Goal: Task Accomplishment & Management: Complete application form

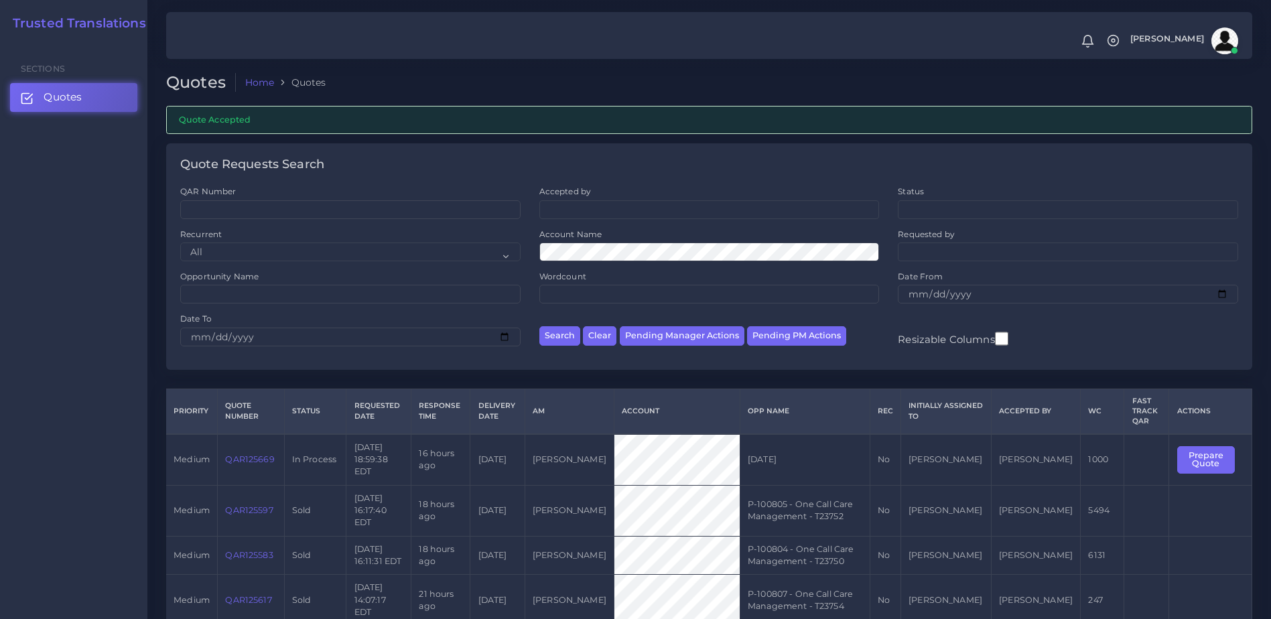
click at [249, 444] on td "QAR125669" at bounding box center [251, 459] width 66 height 51
click at [254, 338] on input "Date To" at bounding box center [350, 337] width 340 height 19
click at [257, 449] on td "QAR125669" at bounding box center [251, 459] width 66 height 51
click at [255, 459] on link "QAR125669" at bounding box center [249, 459] width 49 height 10
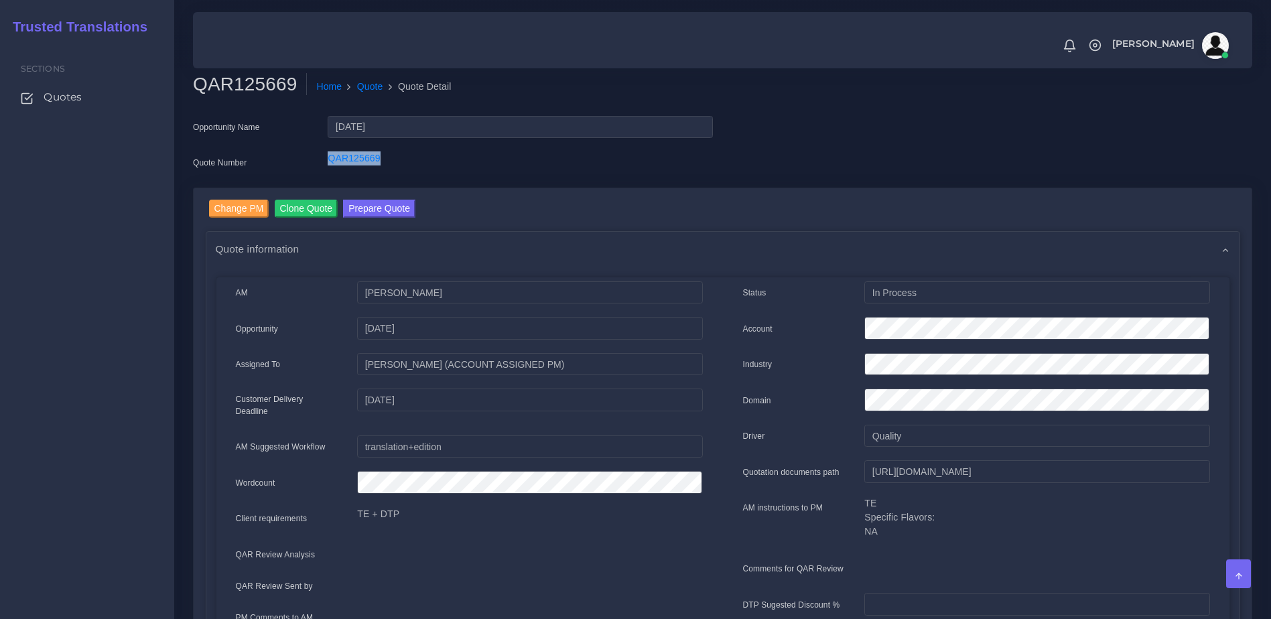
drag, startPoint x: 409, startPoint y: 167, endPoint x: 305, endPoint y: 170, distance: 103.9
click at [305, 170] on div "Quote Number QAR125669" at bounding box center [453, 164] width 540 height 27
copy div "QAR125669"
click at [359, 202] on button "Prepare Quote" at bounding box center [379, 209] width 72 height 18
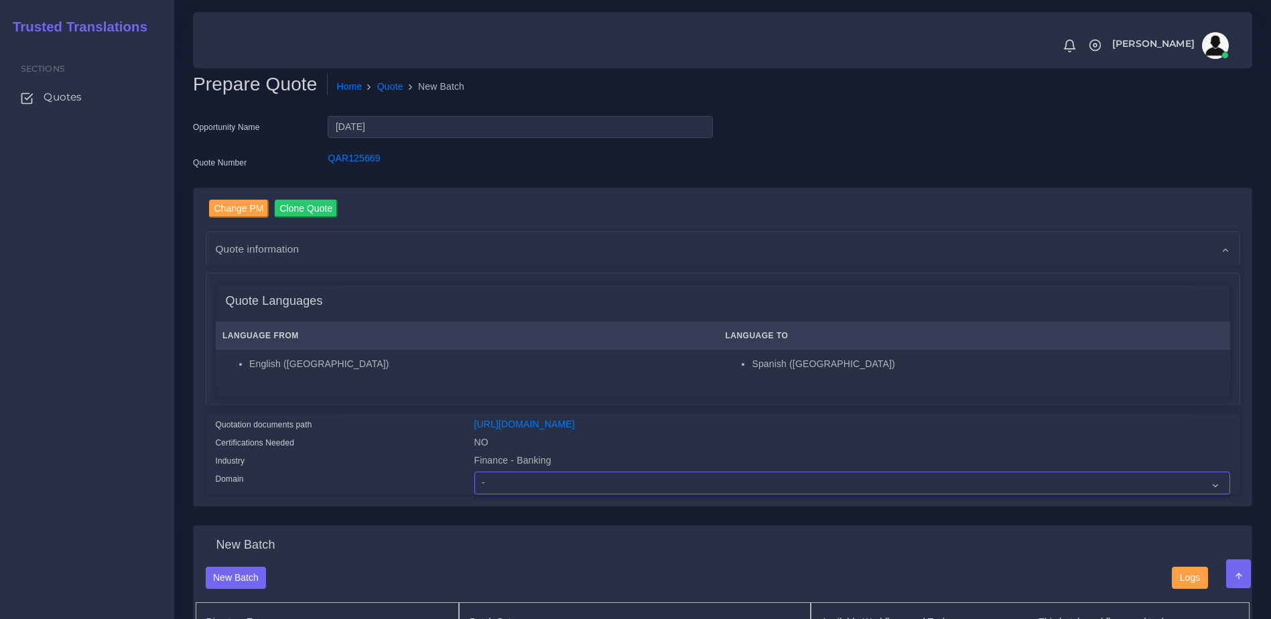
click at [516, 494] on select "- Advertising and Media Agriculture, Forestry and Fishing Architecture, Buildin…" at bounding box center [852, 483] width 756 height 23
select select "Finance - Banking"
click at [474, 482] on select "- Advertising and Media Agriculture, Forestry and Fishing Architecture, Buildin…" at bounding box center [852, 483] width 756 height 23
click at [419, 415] on div "Quotation documents path https://workdrive.zoho.com/fgoh3e43b1a1fe2124b65bedd7c…" at bounding box center [722, 453] width 1033 height 80
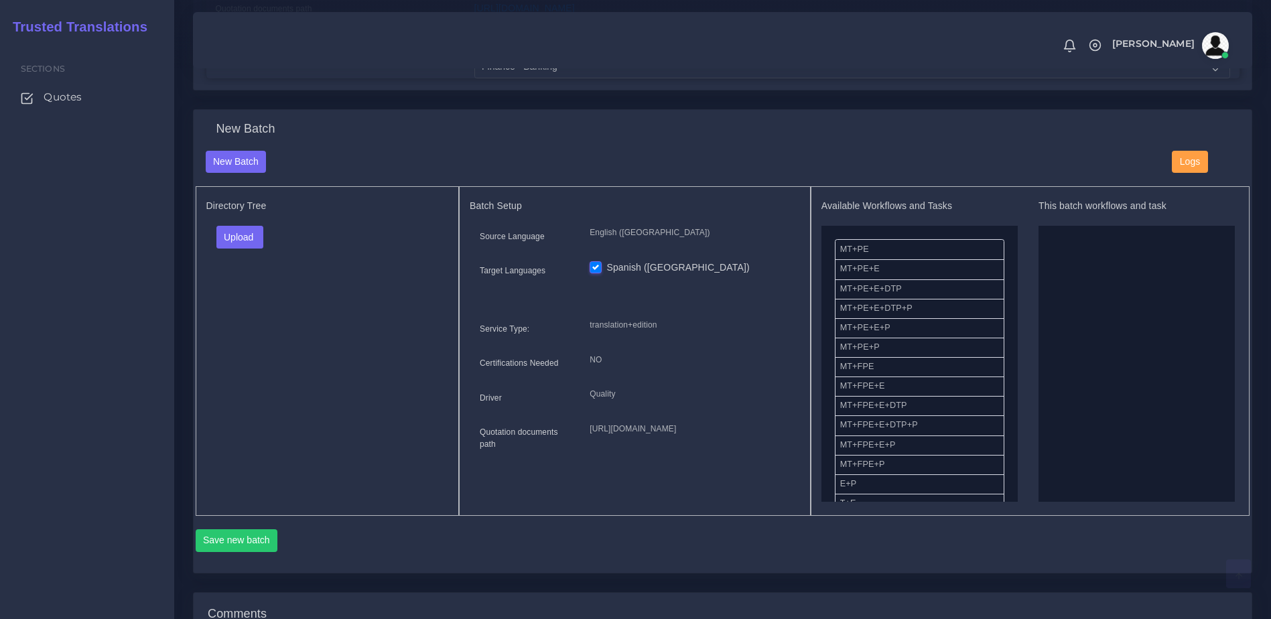
scroll to position [422, 0]
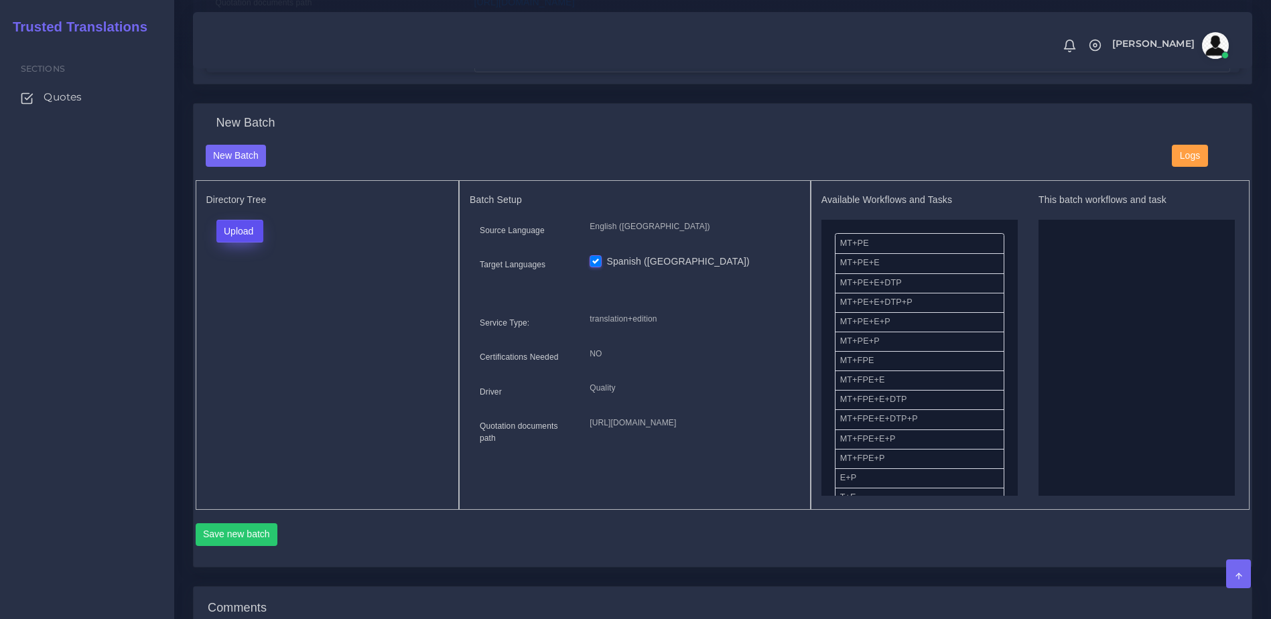
click at [228, 232] on button "Upload" at bounding box center [240, 231] width 48 height 23
click at [228, 287] on label "Files" at bounding box center [263, 282] width 92 height 17
click at [226, 241] on button "Upload" at bounding box center [240, 231] width 48 height 23
click at [276, 290] on label "Files" at bounding box center [263, 282] width 92 height 17
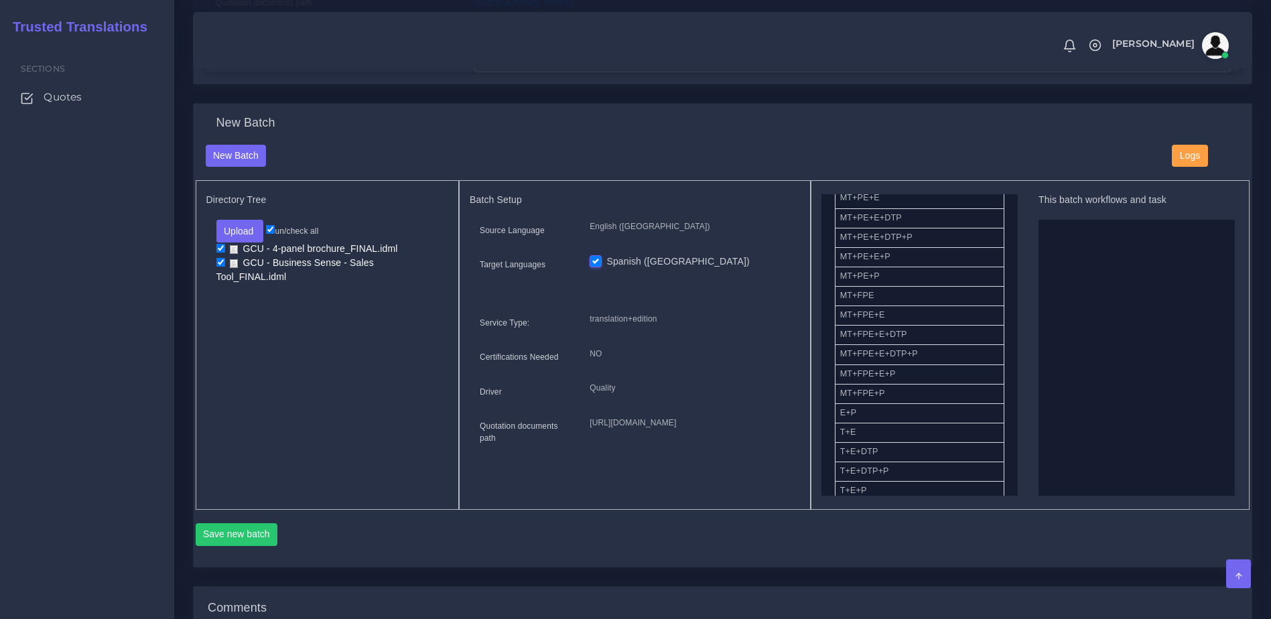
scroll to position [101, 0]
drag, startPoint x: 857, startPoint y: 275, endPoint x: 1150, endPoint y: 316, distance: 295.6
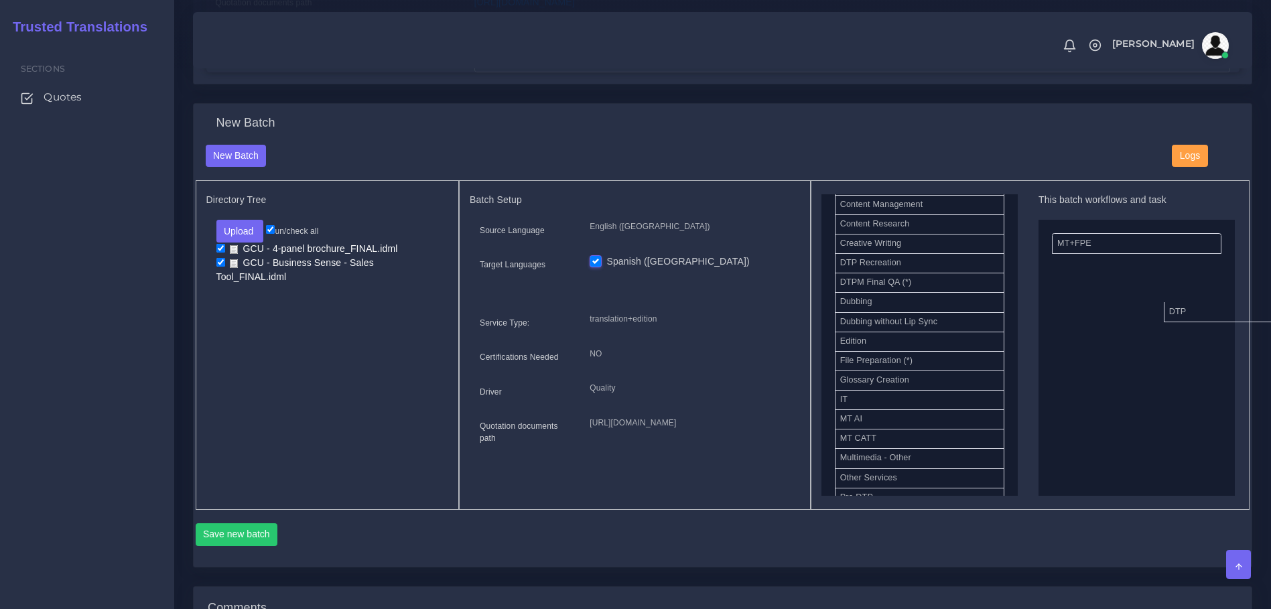
drag, startPoint x: 843, startPoint y: 273, endPoint x: 1172, endPoint y: 322, distance: 332.5
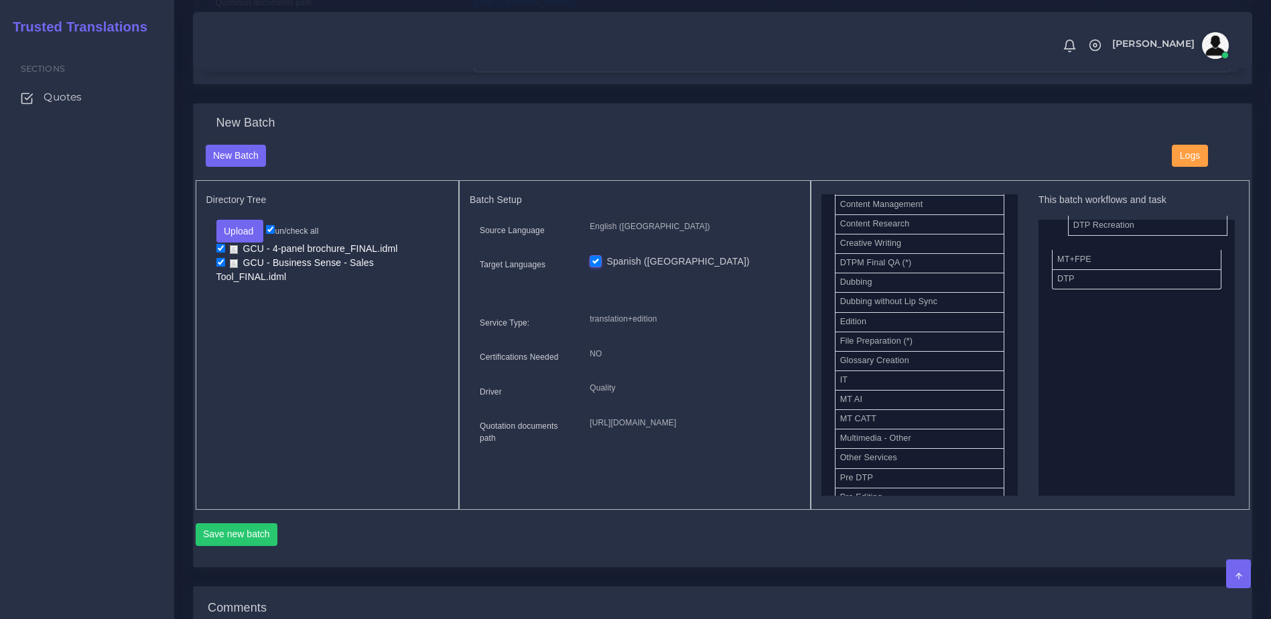
drag, startPoint x: 877, startPoint y: 279, endPoint x: 1107, endPoint y: 241, distance: 233.5
click at [211, 546] on button "Save new batch" at bounding box center [237, 534] width 82 height 23
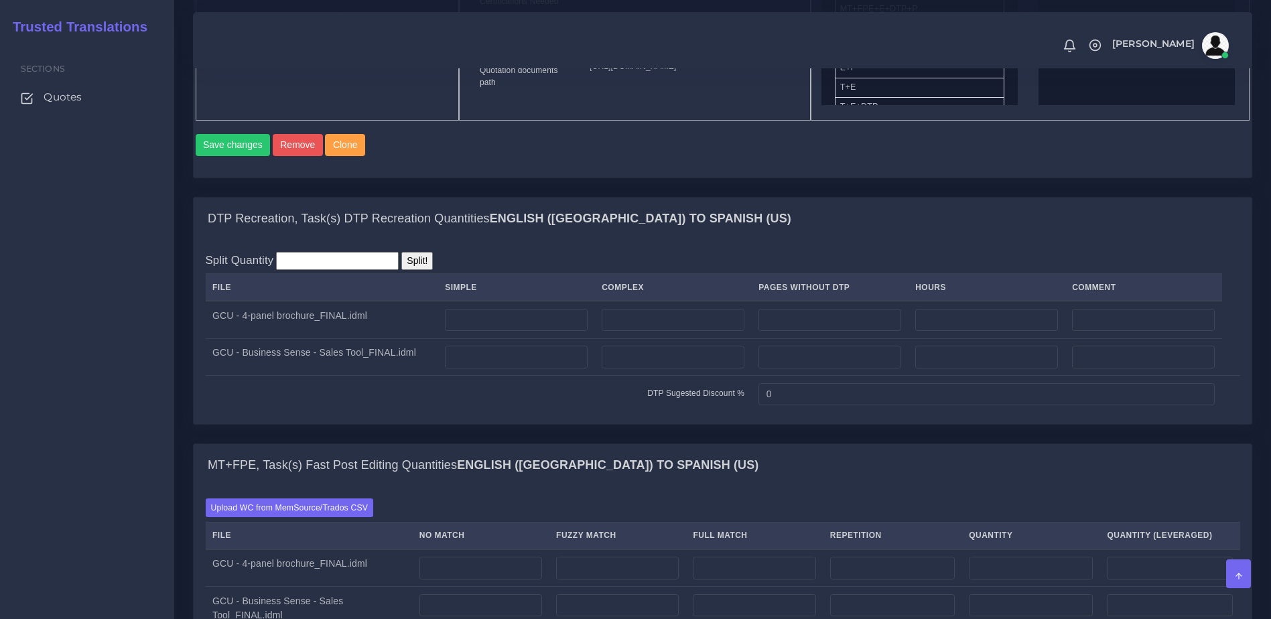
scroll to position [821, 0]
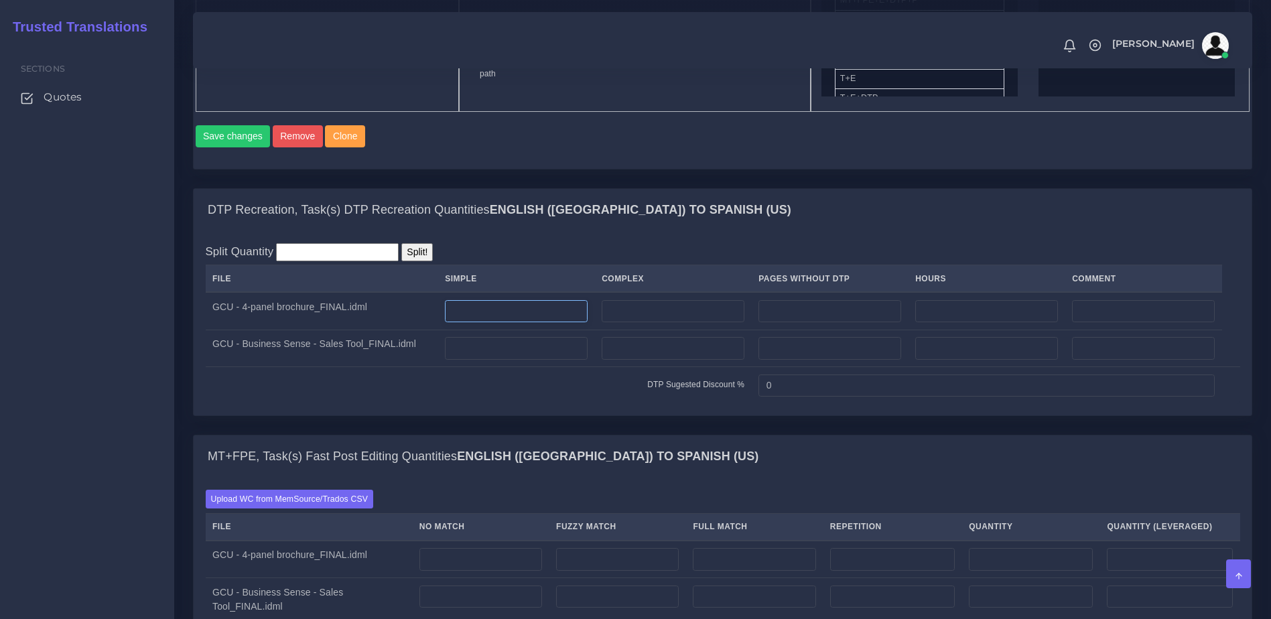
click at [510, 323] on input "number" at bounding box center [516, 311] width 143 height 23
type input "2"
click at [508, 360] on input "number" at bounding box center [516, 348] width 143 height 23
type input "2"
click at [502, 404] on td "DTP Sugested Discount %" at bounding box center [479, 385] width 546 height 37
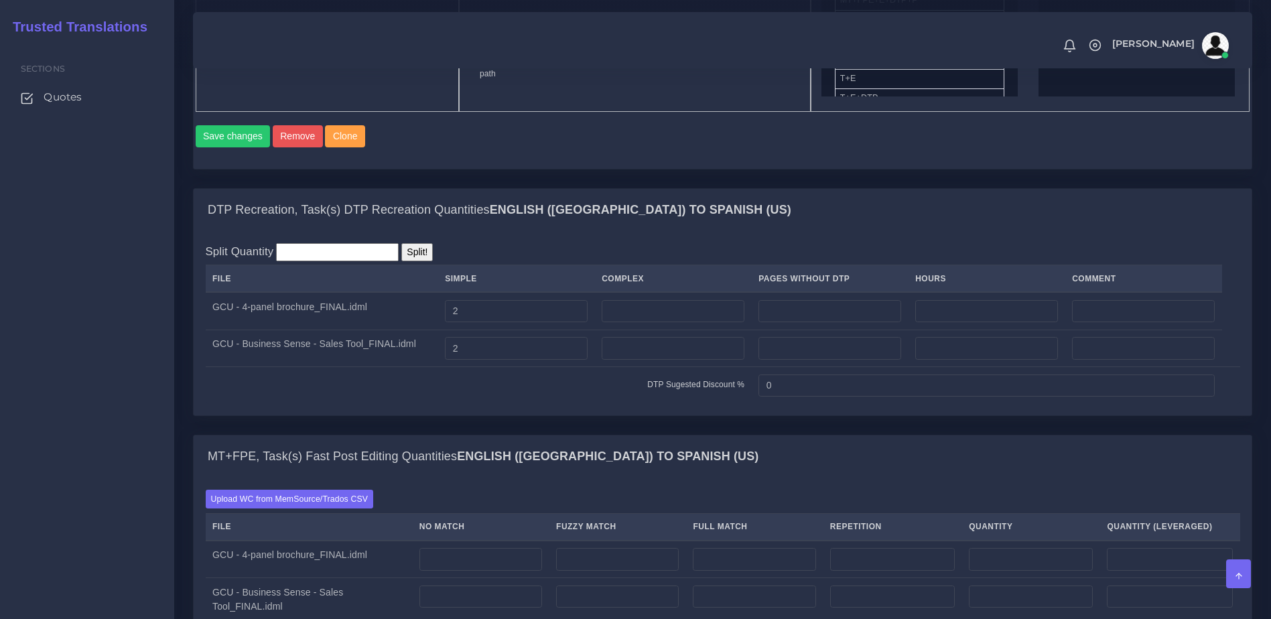
click at [1107, 232] on div "DTP Recreation, Task(s) DTP Recreation Quantities English (US) TO Spanish (US)" at bounding box center [723, 210] width 1058 height 43
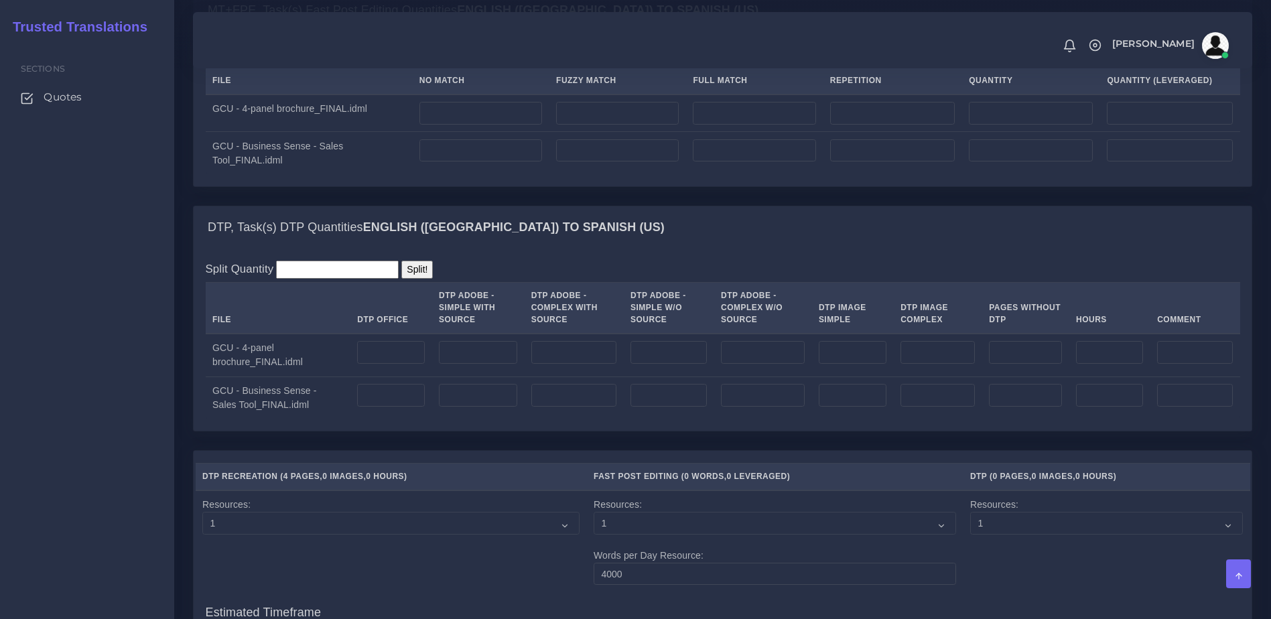
scroll to position [1308, 0]
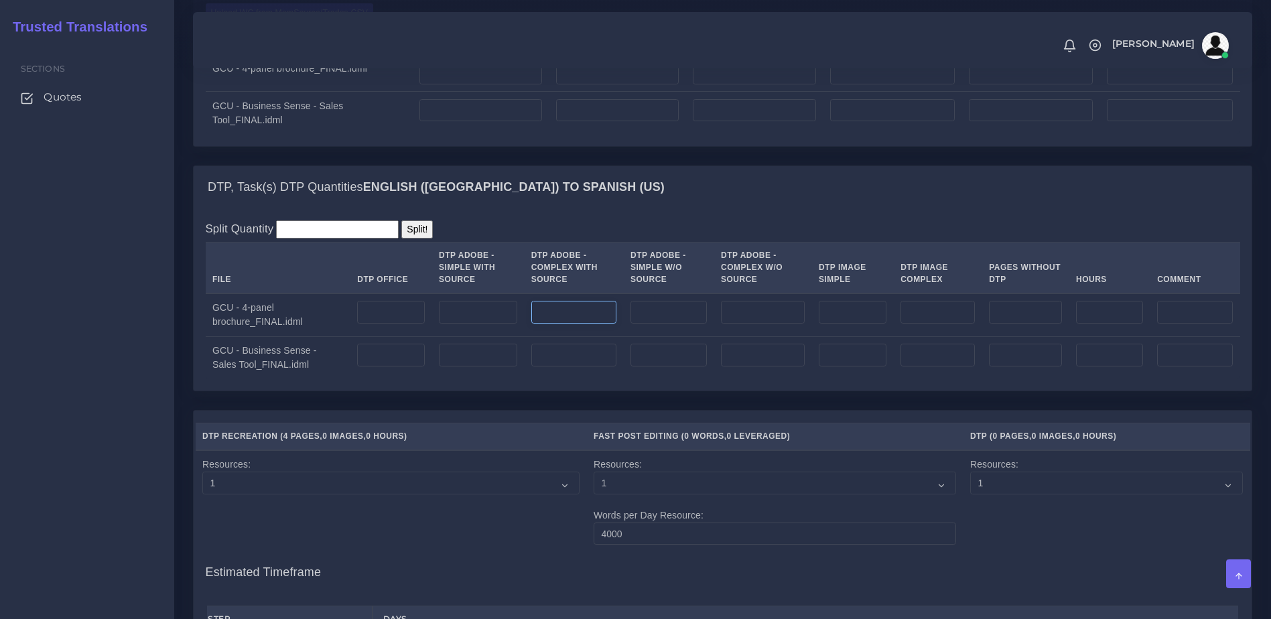
click at [568, 324] on input "number" at bounding box center [573, 312] width 85 height 23
type input "4"
click at [581, 366] on input "number" at bounding box center [573, 355] width 85 height 23
type input "4"
click at [579, 379] on td "4" at bounding box center [573, 357] width 99 height 43
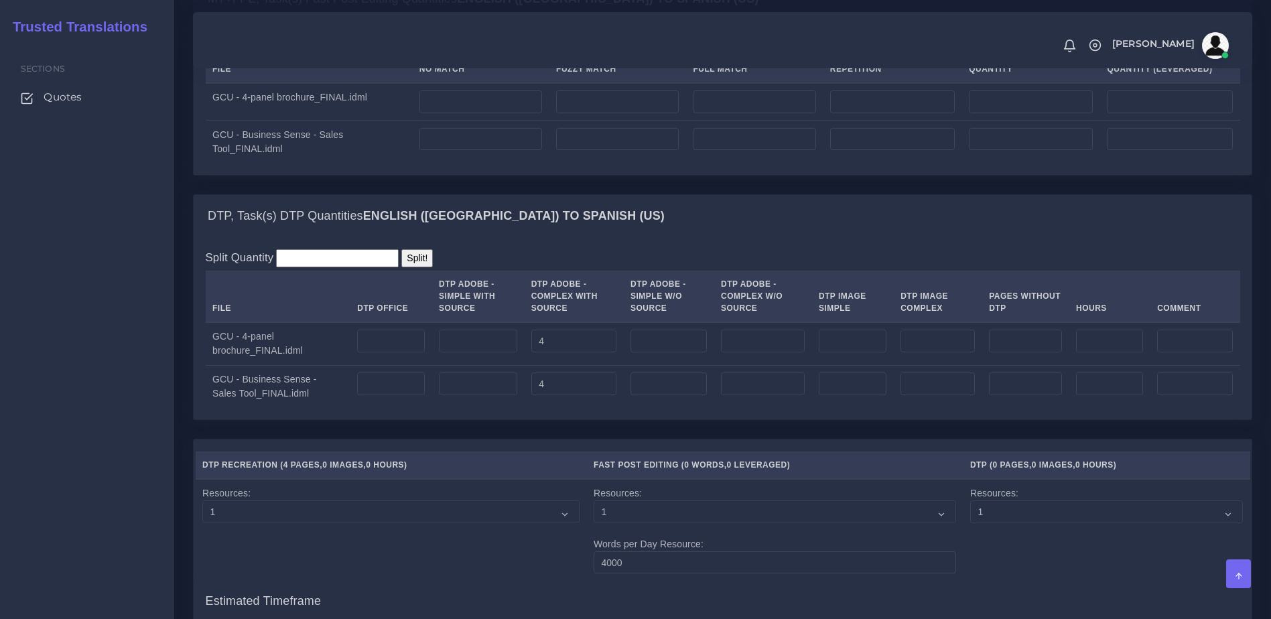
scroll to position [1241, 0]
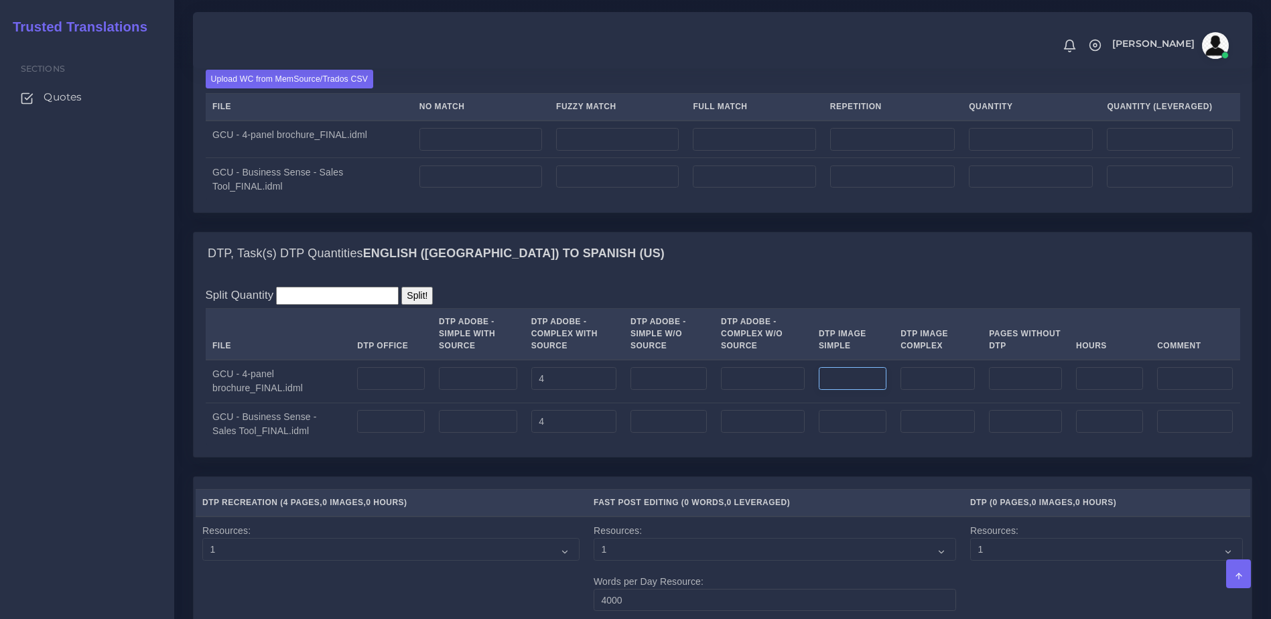
click at [848, 390] on input "number" at bounding box center [853, 378] width 68 height 23
type input "2"
click at [851, 445] on td at bounding box center [852, 424] width 82 height 43
click at [847, 433] on input "number" at bounding box center [853, 421] width 68 height 23
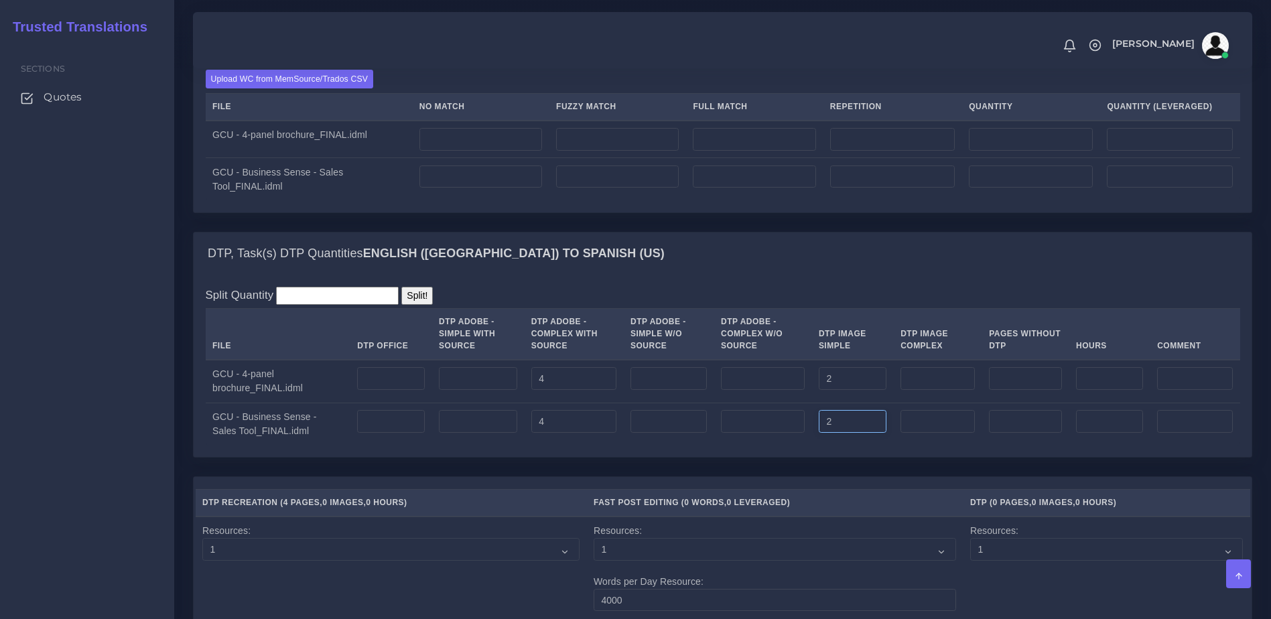
type input "2"
click at [861, 457] on div "Split Quantity Split! File DTP Office DTP Adobe - Simple With Source DTP Adobe …" at bounding box center [723, 366] width 1058 height 182
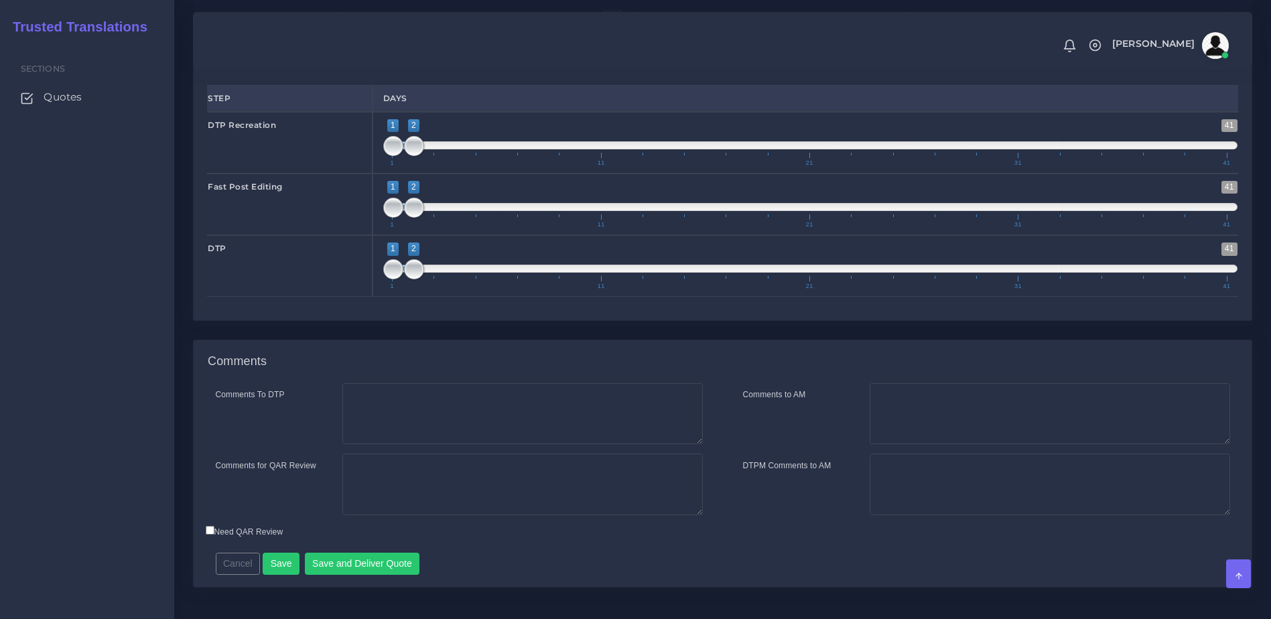
scroll to position [1894, 0]
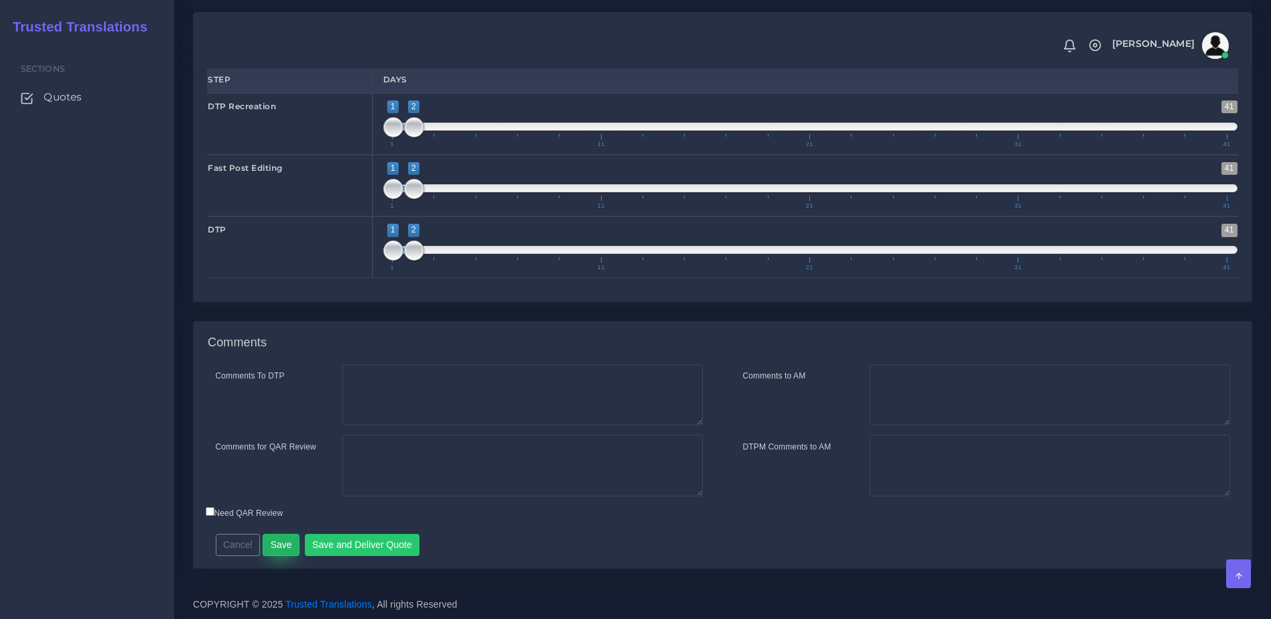
click at [270, 544] on button "Save" at bounding box center [281, 545] width 37 height 23
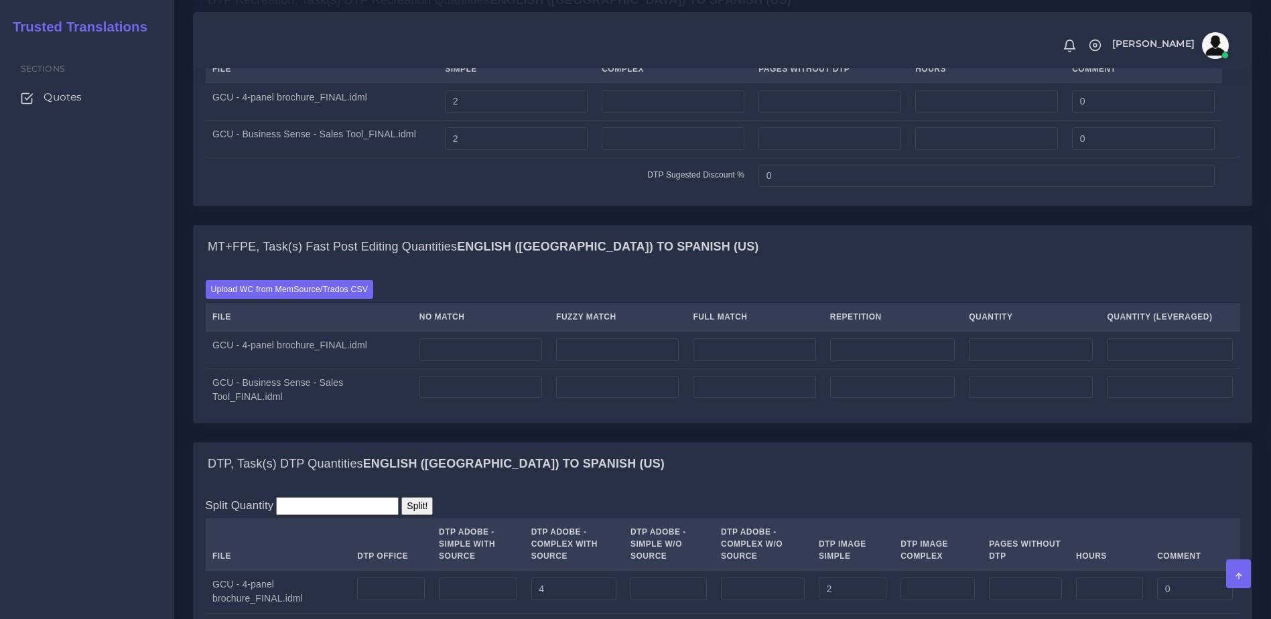
scroll to position [1081, 0]
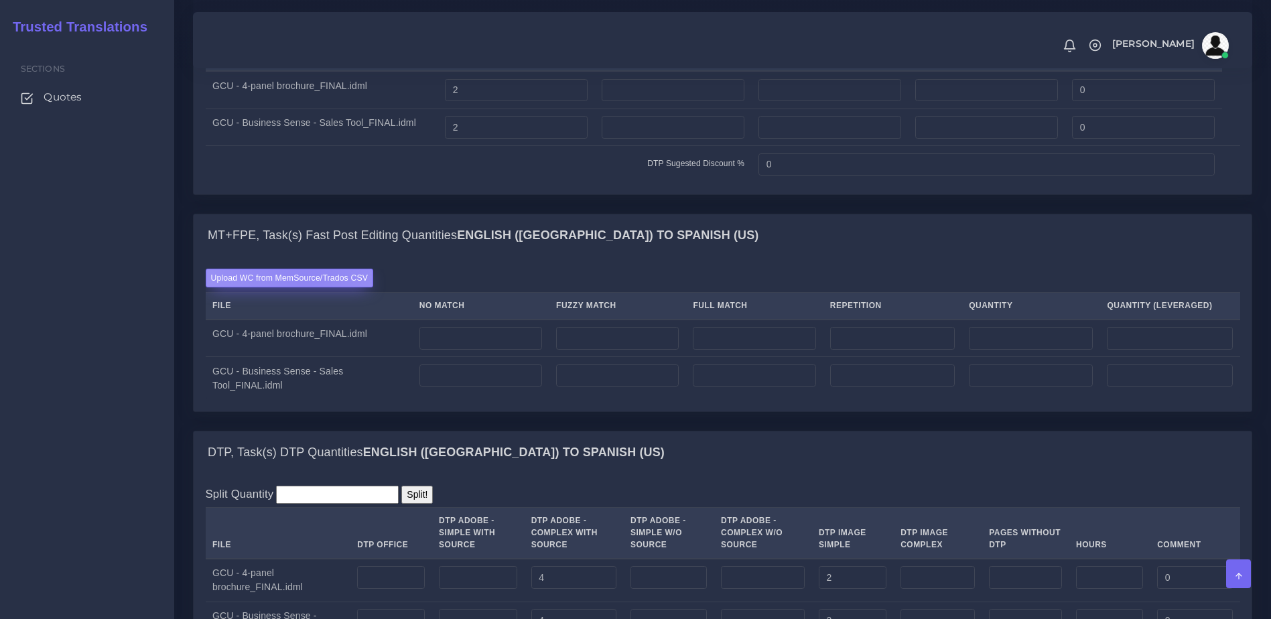
click at [305, 287] on label "Upload WC from MemSource/Trados CSV" at bounding box center [290, 278] width 168 height 18
click at [0, 0] on input "Upload WC from MemSource/Trados CSV" at bounding box center [0, 0] width 0 height 0
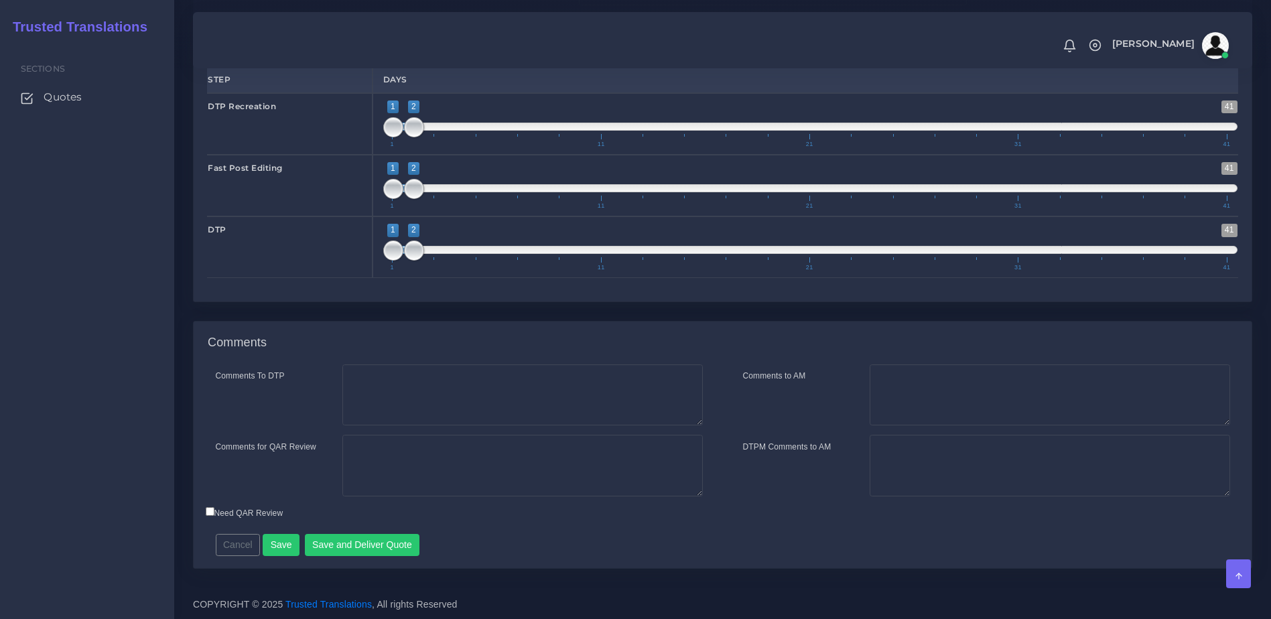
scroll to position [1932, 0]
type input "1;1"
click at [387, 130] on span at bounding box center [393, 127] width 20 height 20
click at [426, 191] on span "1 41 1 2 1 — 2 1 11 21 31 41" at bounding box center [810, 185] width 855 height 47
type input "2;2"
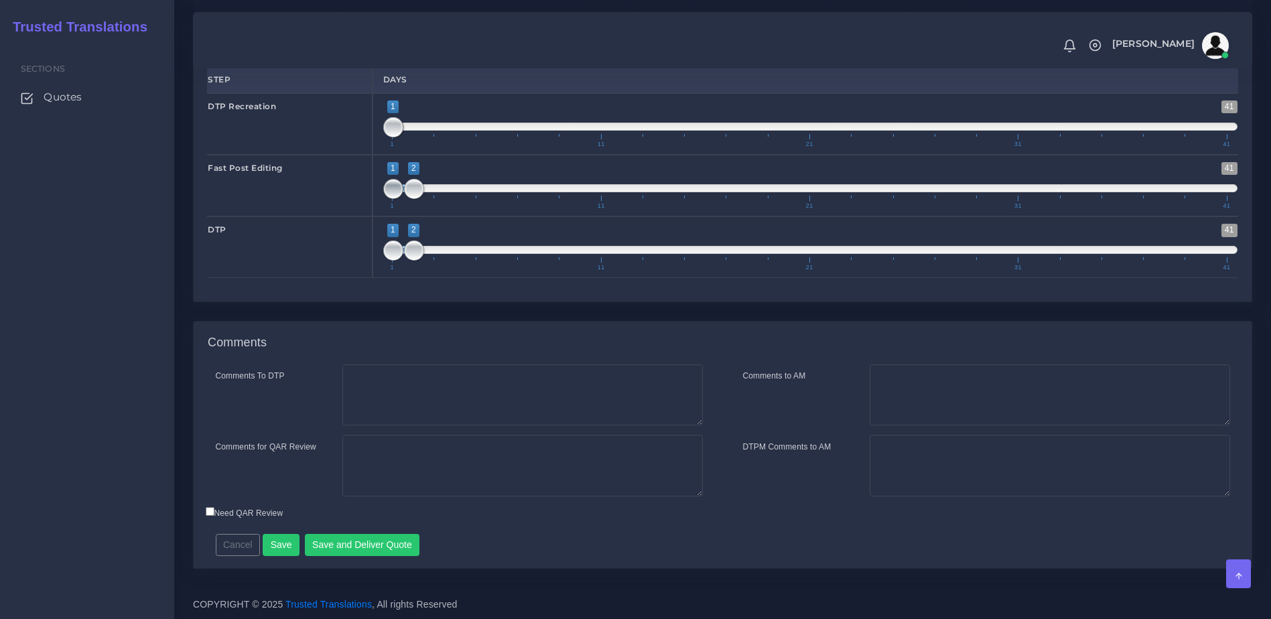
drag, startPoint x: 392, startPoint y: 194, endPoint x: 411, endPoint y: 194, distance: 19.4
click at [403, 194] on span at bounding box center [393, 189] width 20 height 20
type input "2;2"
drag, startPoint x: 391, startPoint y: 250, endPoint x: 471, endPoint y: 257, distance: 80.1
click at [441, 251] on span "1 41 2 2 2 — 2 1 11 21 31 41" at bounding box center [810, 247] width 855 height 47
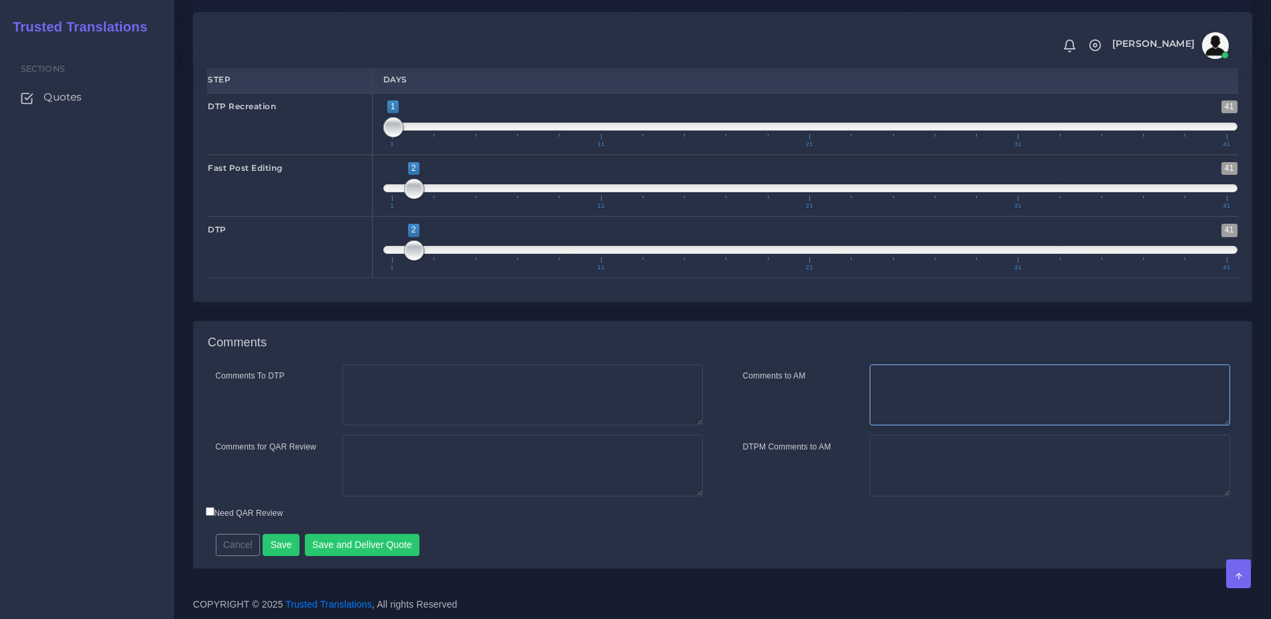
click at [900, 367] on textarea "Comments to AM" at bounding box center [1049, 395] width 360 height 62
type textarea "J"
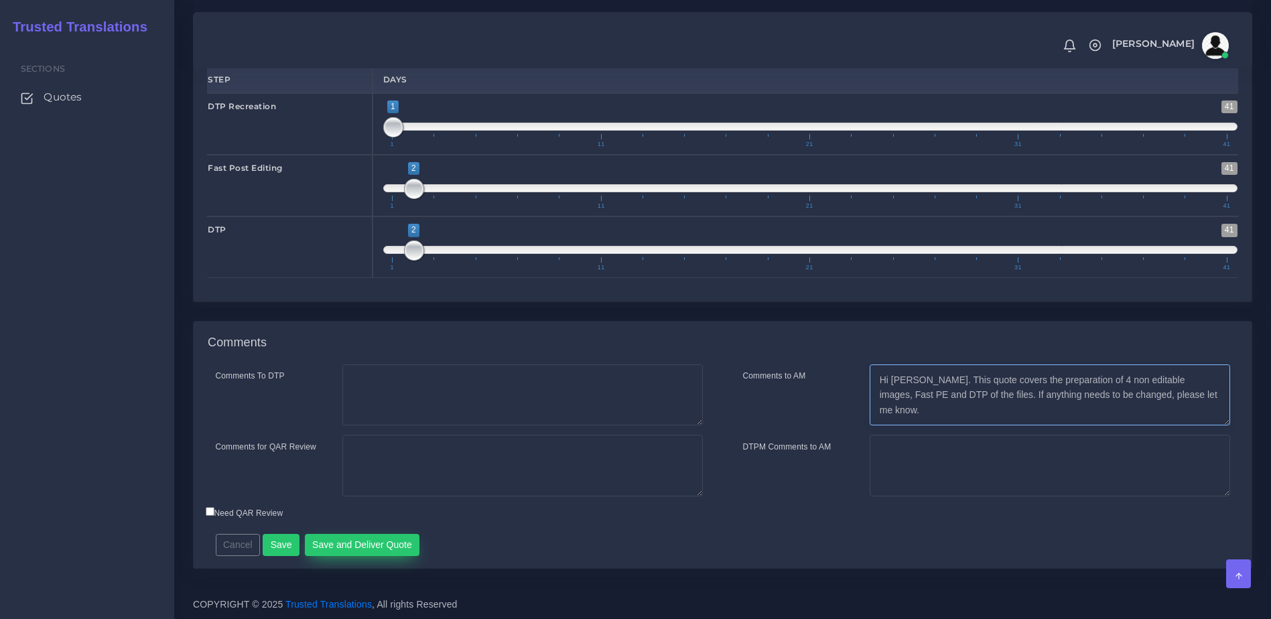
type textarea "Hi [PERSON_NAME]. This quote covers the preparation of 4 non editable images, F…"
click at [371, 547] on button "Save and Deliver Quote" at bounding box center [362, 545] width 115 height 23
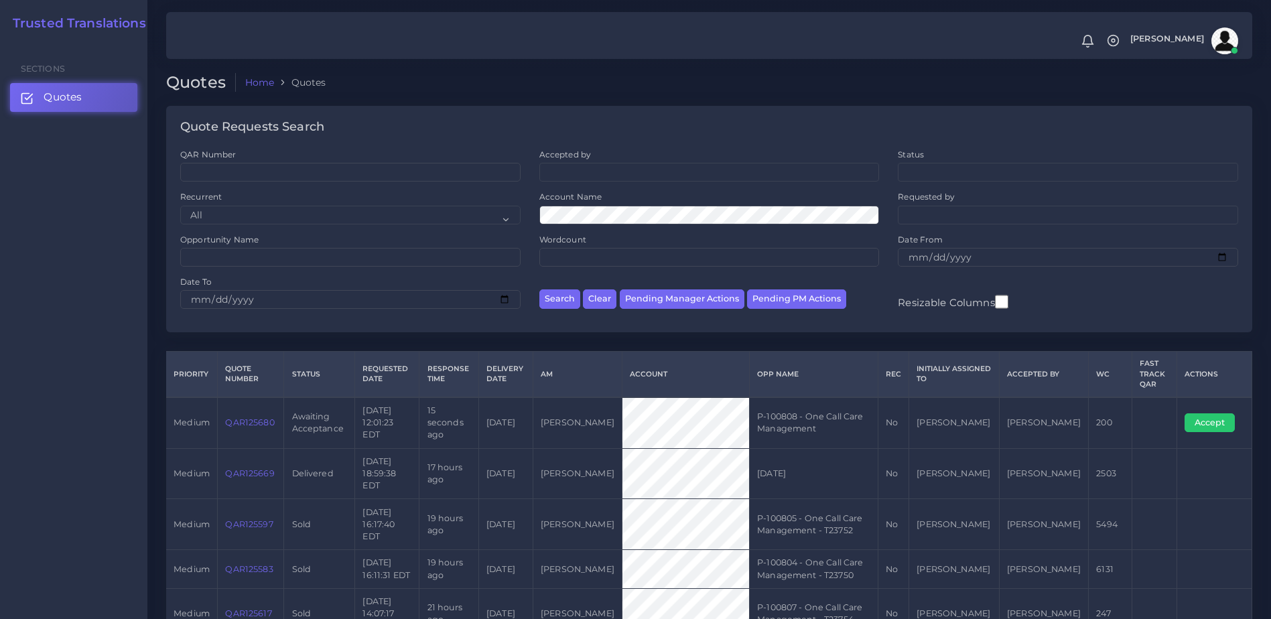
click at [251, 417] on link "QAR125680" at bounding box center [249, 422] width 49 height 10
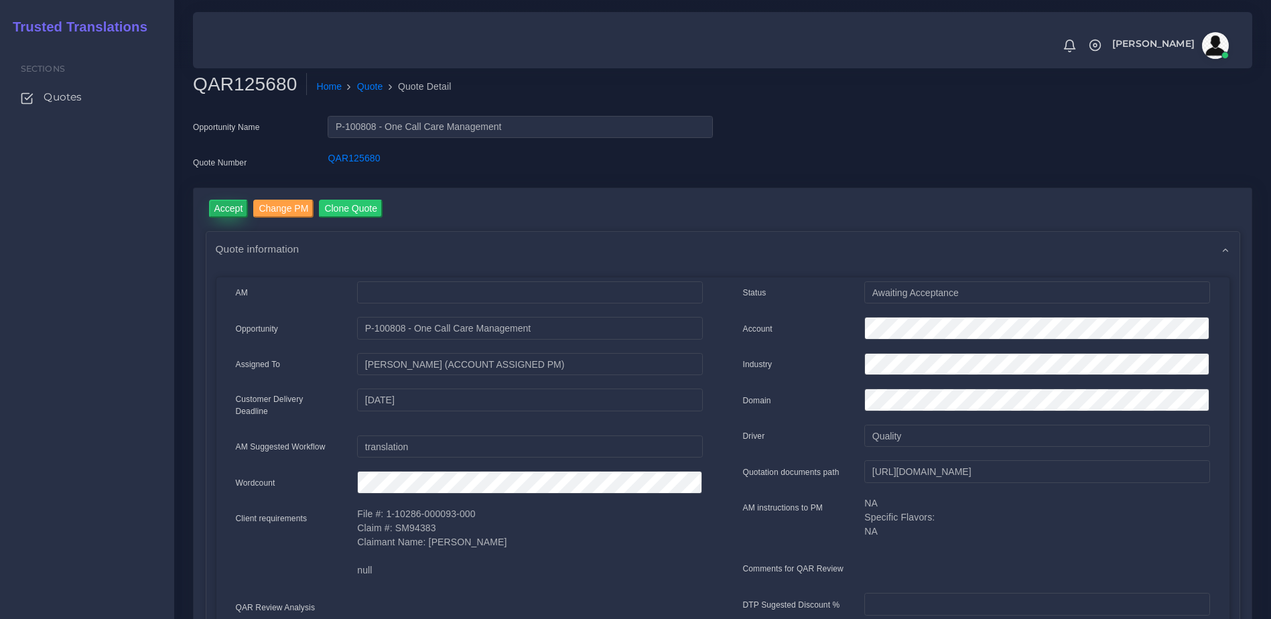
click at [238, 216] on input "Accept" at bounding box center [229, 209] width 40 height 18
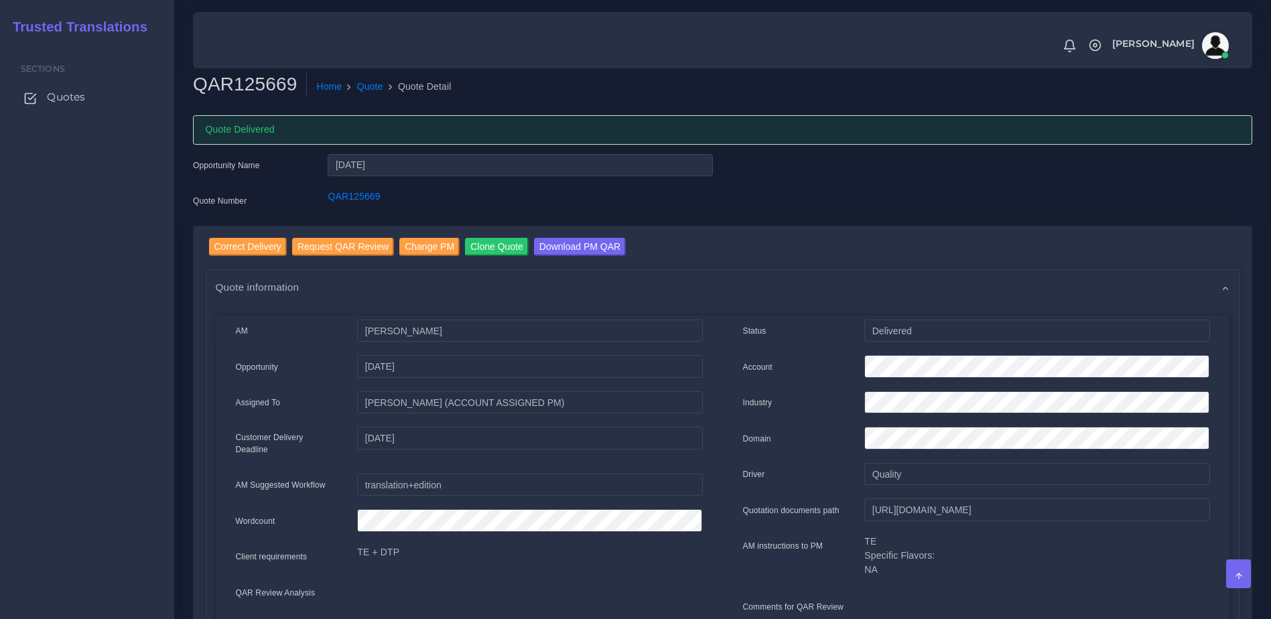
click at [54, 95] on span "Quotes" at bounding box center [66, 97] width 38 height 15
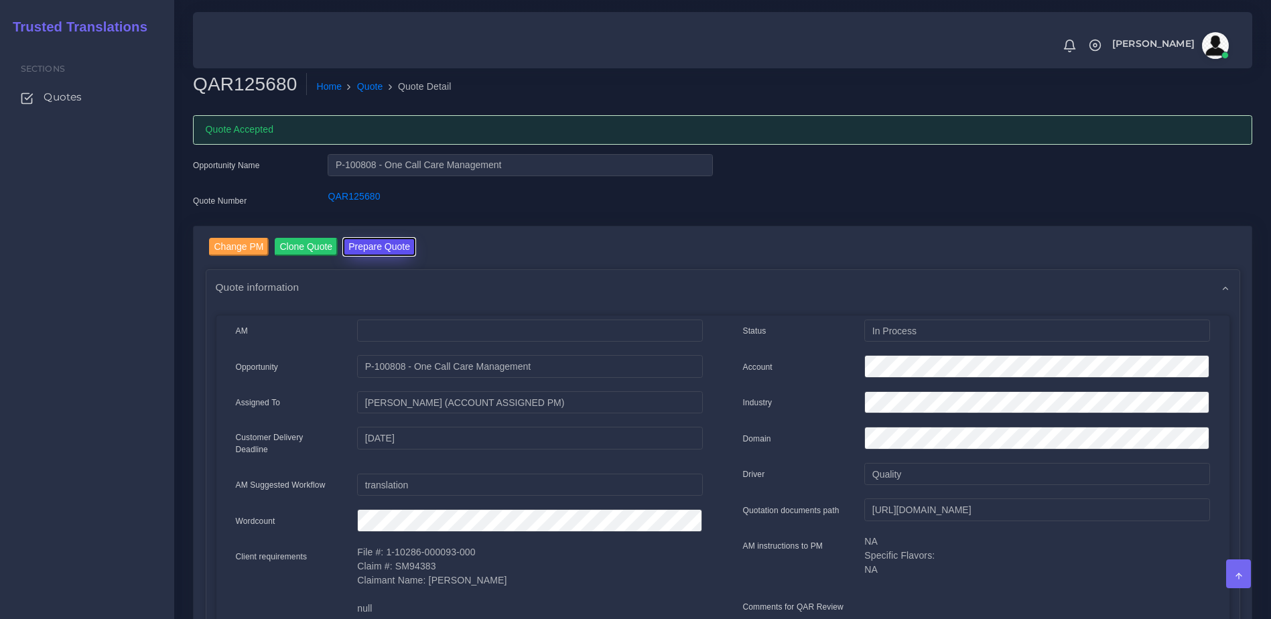
click at [372, 255] on button "Prepare Quote" at bounding box center [379, 247] width 72 height 18
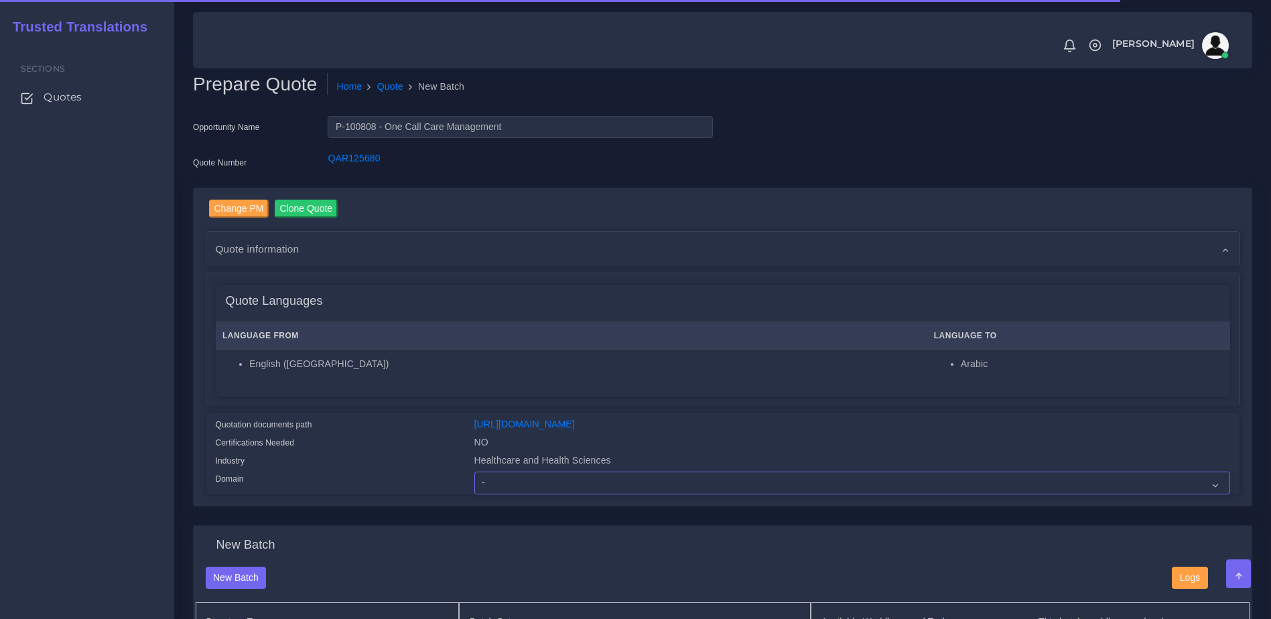
click at [494, 488] on select "- Advertising and Media Agriculture, Forestry and Fishing Architecture, Buildin…" at bounding box center [852, 483] width 756 height 23
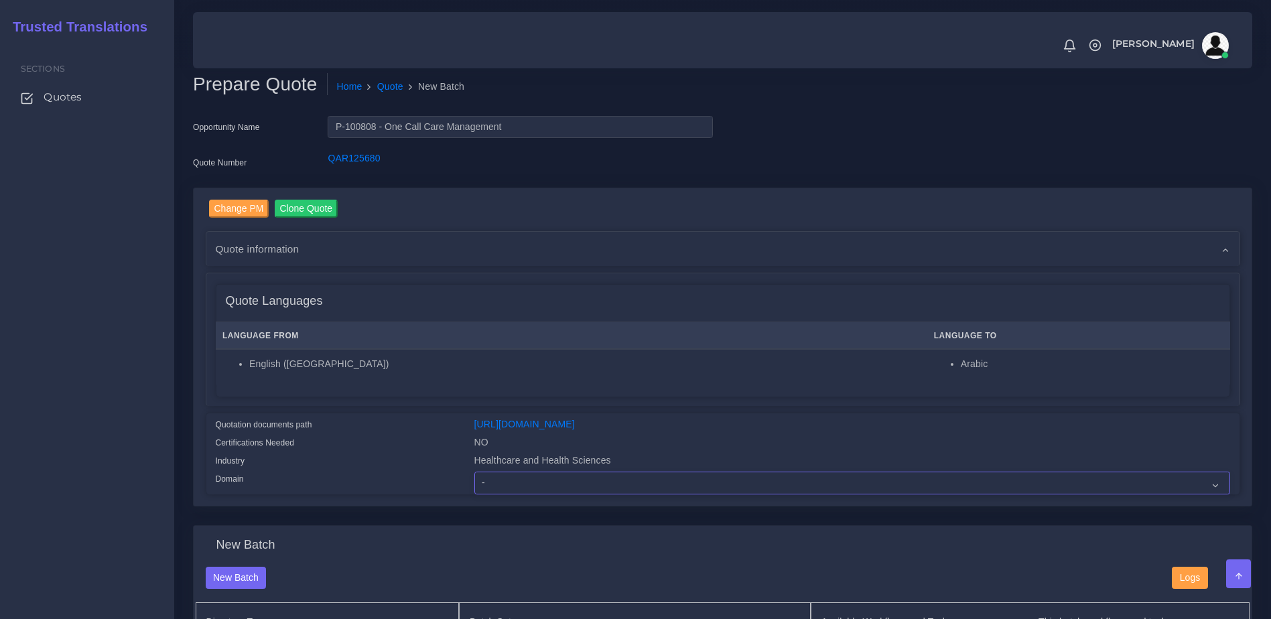
select select "Healthcare and Health Sciences"
click at [474, 482] on select "- Advertising and Media Agriculture, Forestry and Fishing Architecture, Buildin…" at bounding box center [852, 483] width 756 height 23
click at [381, 419] on div "Quotation documents path" at bounding box center [335, 426] width 259 height 18
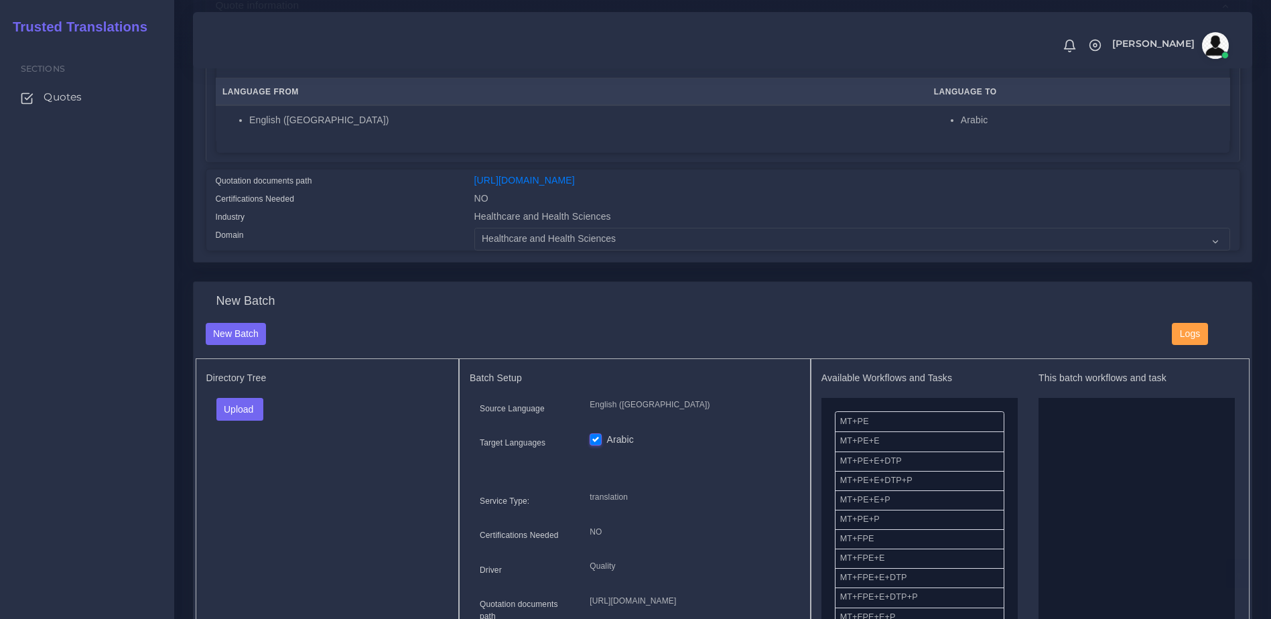
scroll to position [263, 0]
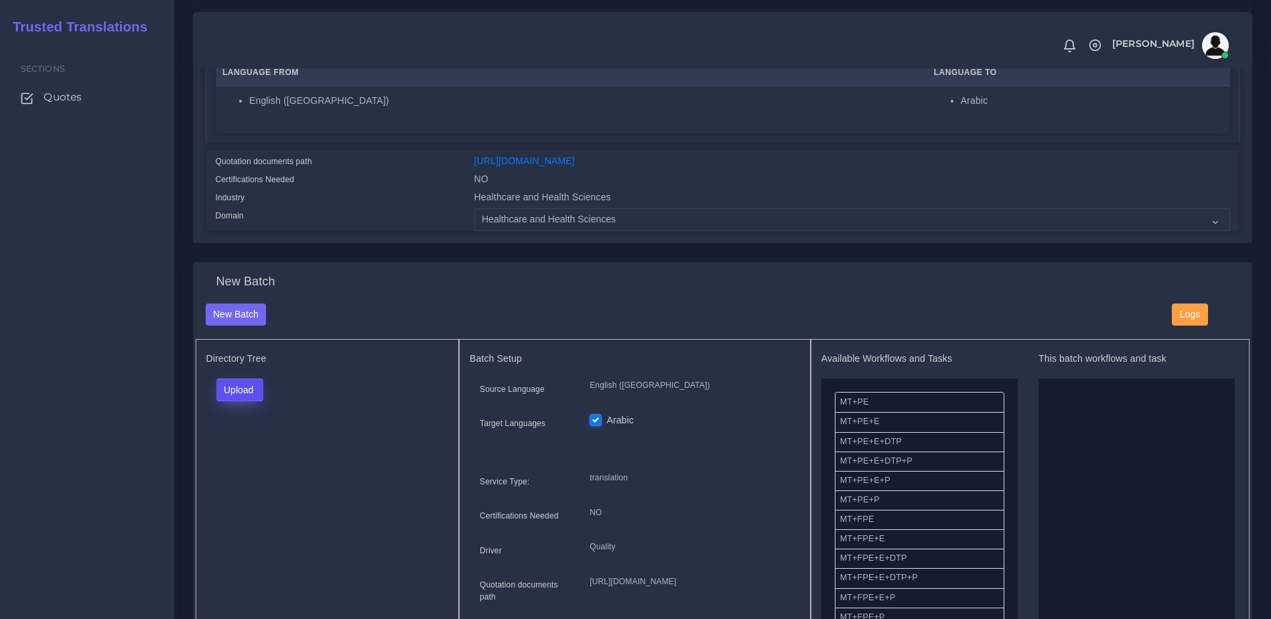
click at [234, 401] on button "Upload" at bounding box center [240, 389] width 48 height 23
click at [240, 441] on div "Folder Files" at bounding box center [263, 433] width 94 height 54
click at [235, 385] on div "Directory Tree Upload Folder Files un/check all" at bounding box center [328, 504] width 264 height 330
click at [238, 401] on button "Upload" at bounding box center [240, 389] width 48 height 23
click at [243, 449] on label "Files" at bounding box center [263, 441] width 92 height 17
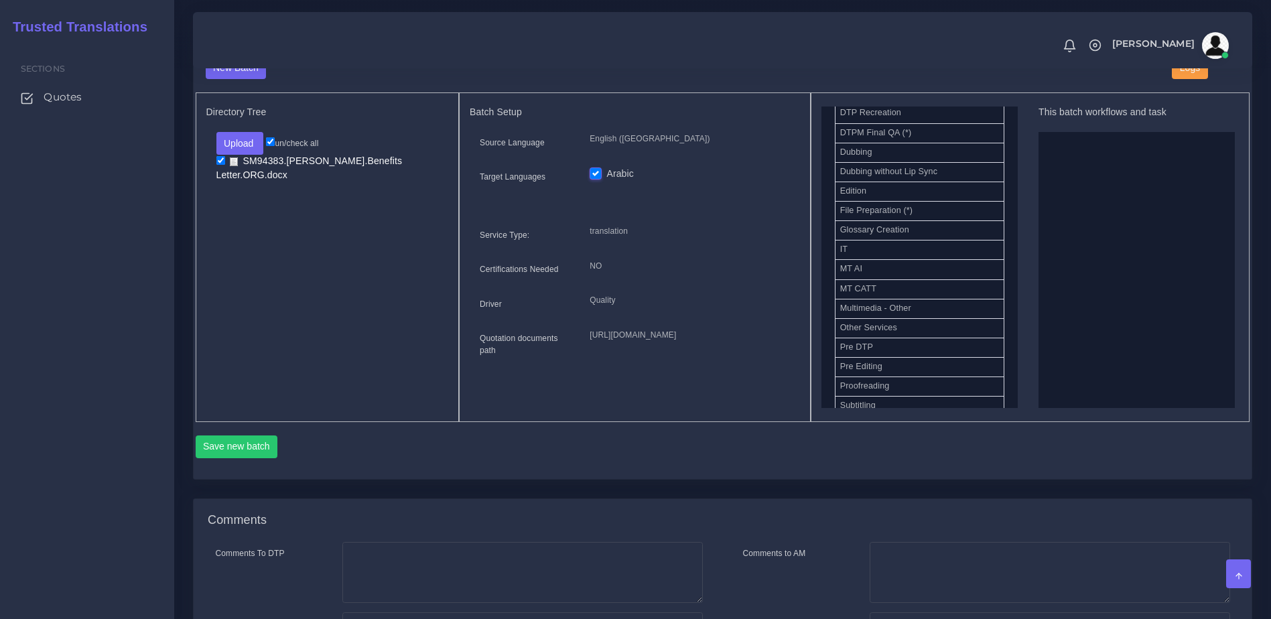
scroll to position [494, 0]
drag, startPoint x: 865, startPoint y: 126, endPoint x: 1041, endPoint y: 227, distance: 203.1
drag, startPoint x: 866, startPoint y: 318, endPoint x: 1160, endPoint y: 273, distance: 297.6
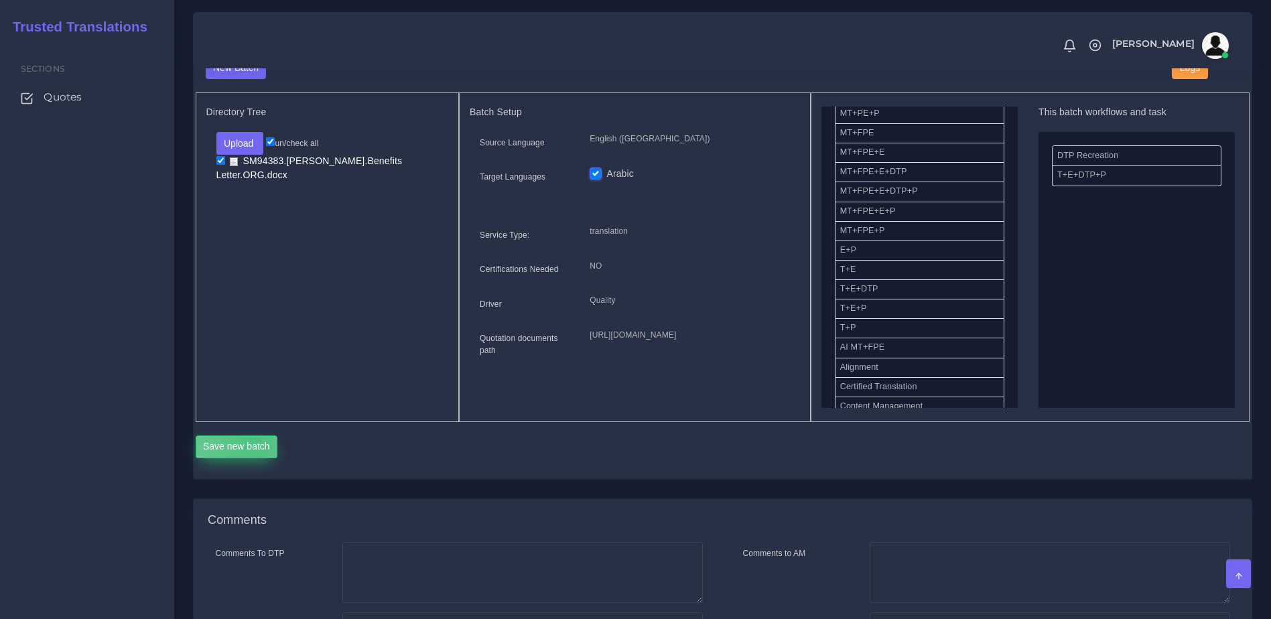
click at [254, 458] on button "Save new batch" at bounding box center [237, 446] width 82 height 23
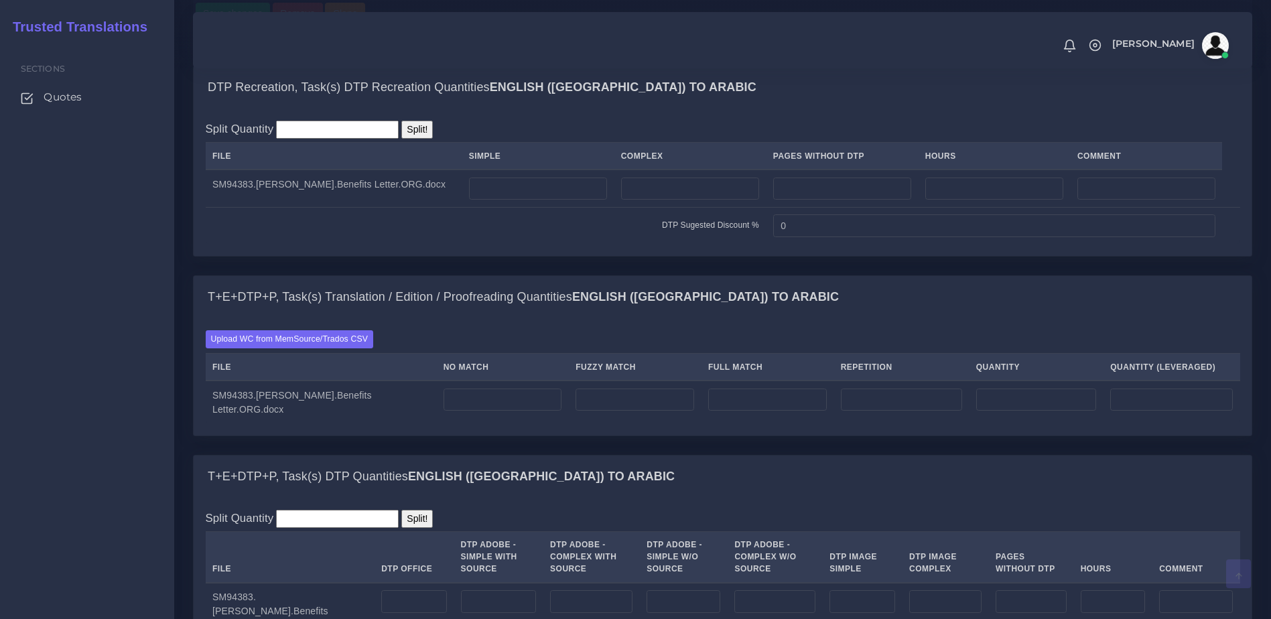
scroll to position [953, 0]
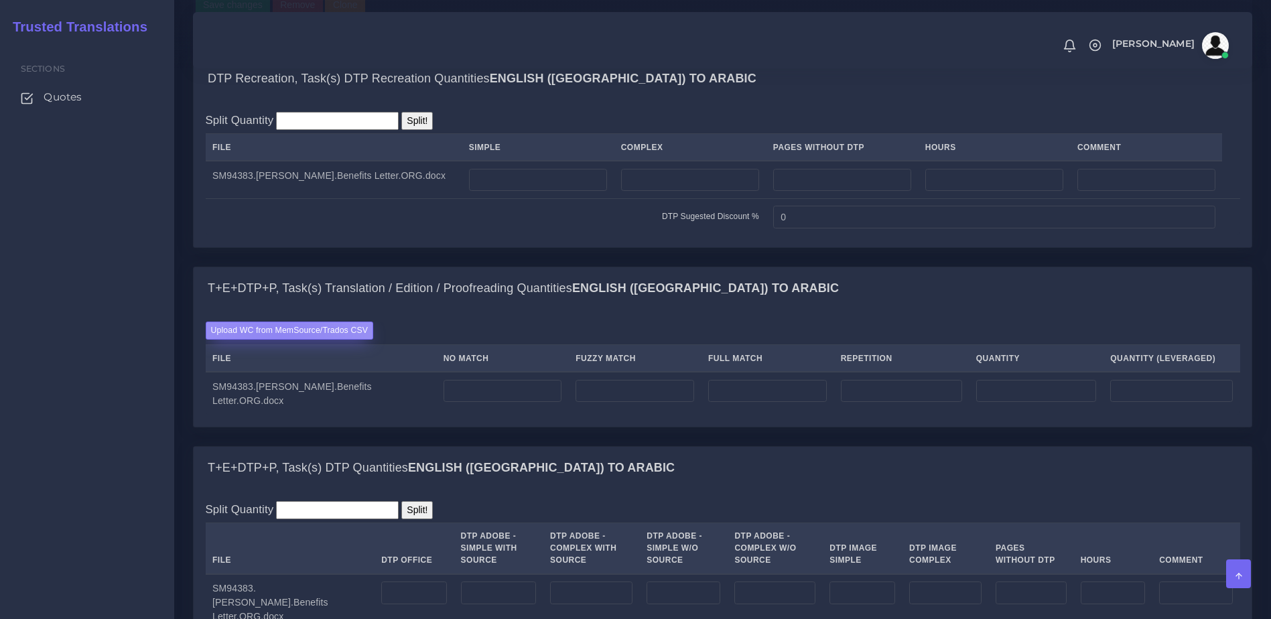
click at [279, 340] on label "Upload WC from MemSource/Trados CSV" at bounding box center [290, 331] width 168 height 18
click at [0, 0] on input "Upload WC from MemSource/Trados CSV" at bounding box center [0, 0] width 0 height 0
click at [240, 396] on div "Upload WC from MemSource/Trados CSV File No Match Fuzzy Match Full Match Repeti…" at bounding box center [723, 368] width 1034 height 93
click at [254, 340] on label "Upload WC from MemSource/Trados CSV" at bounding box center [290, 331] width 168 height 18
click at [0, 0] on input "Upload WC from MemSource/Trados CSV" at bounding box center [0, 0] width 0 height 0
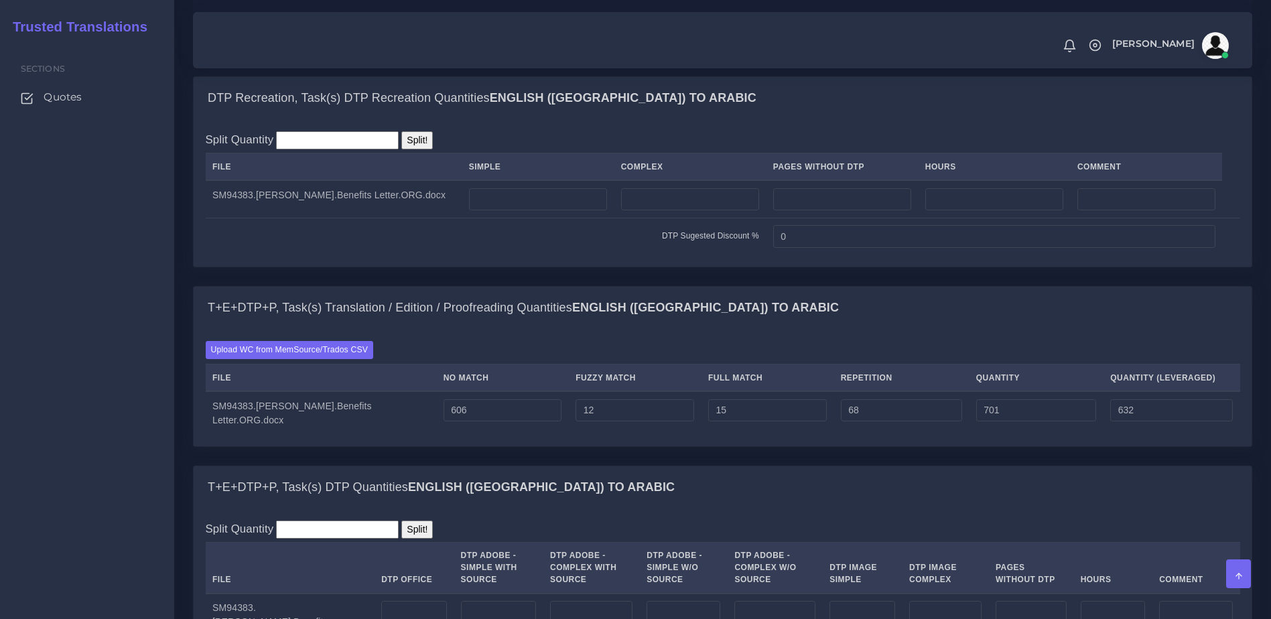
scroll to position [954, 0]
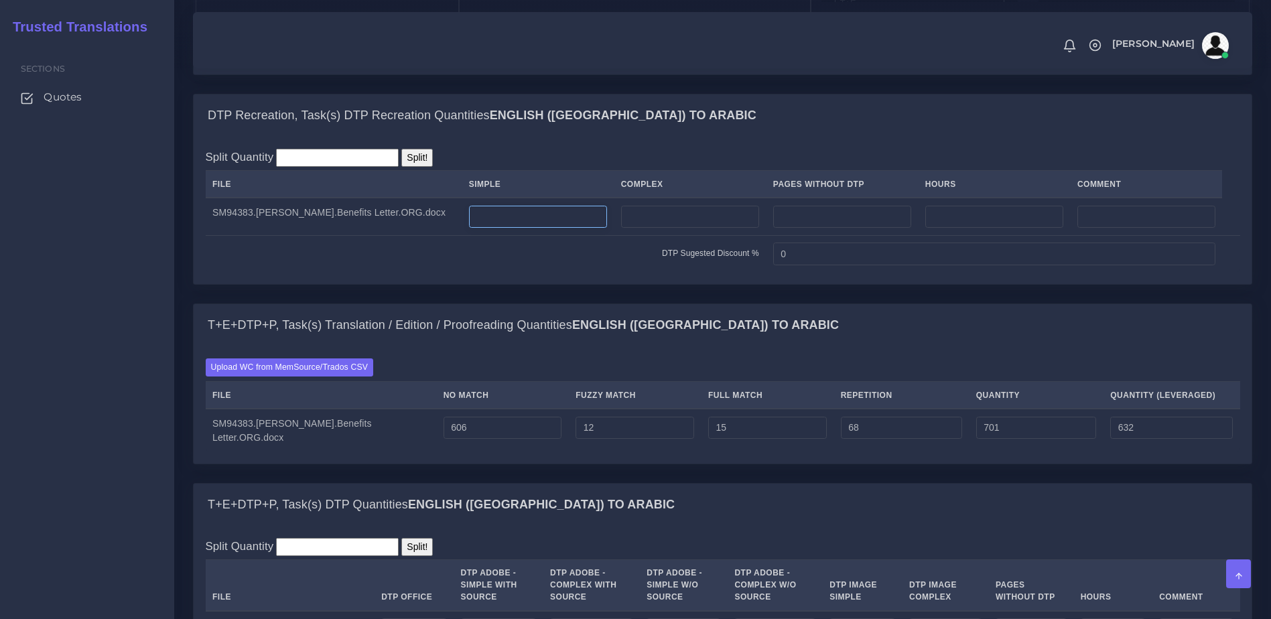
click at [514, 228] on input "number" at bounding box center [538, 217] width 138 height 23
type input "1"
drag, startPoint x: 656, startPoint y: 260, endPoint x: 663, endPoint y: 259, distance: 6.7
click at [663, 228] on input "number" at bounding box center [690, 217] width 138 height 23
type input "2"
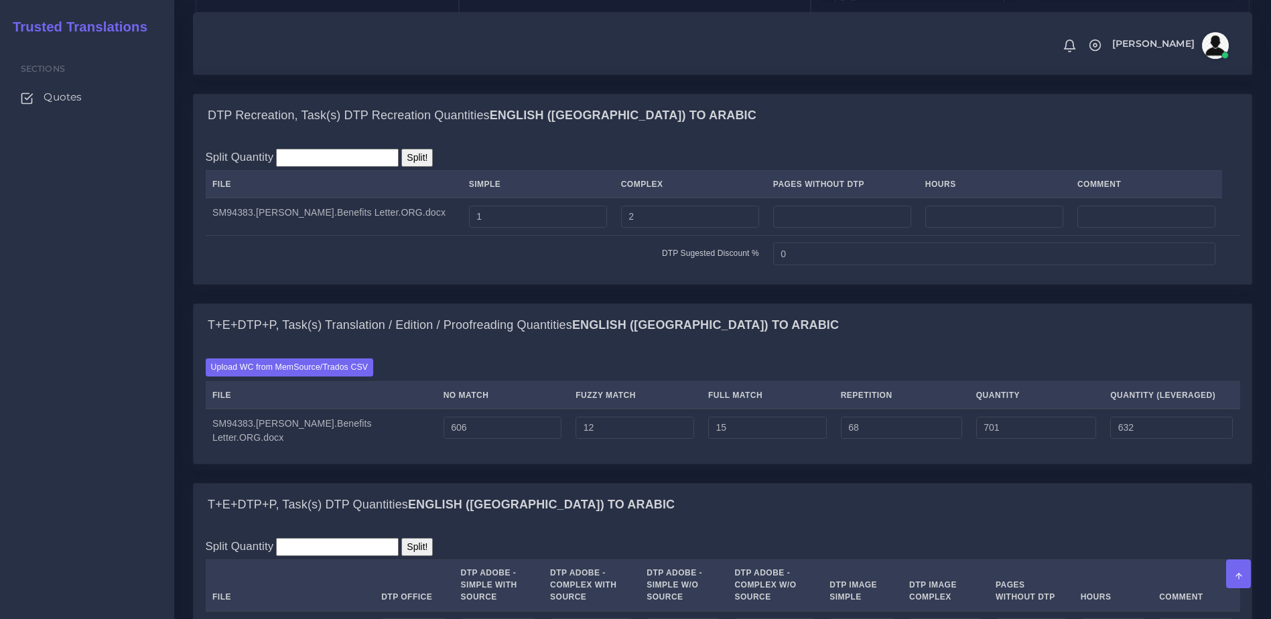
click at [602, 272] on td "DTP Sugested Discount %" at bounding box center [486, 253] width 561 height 37
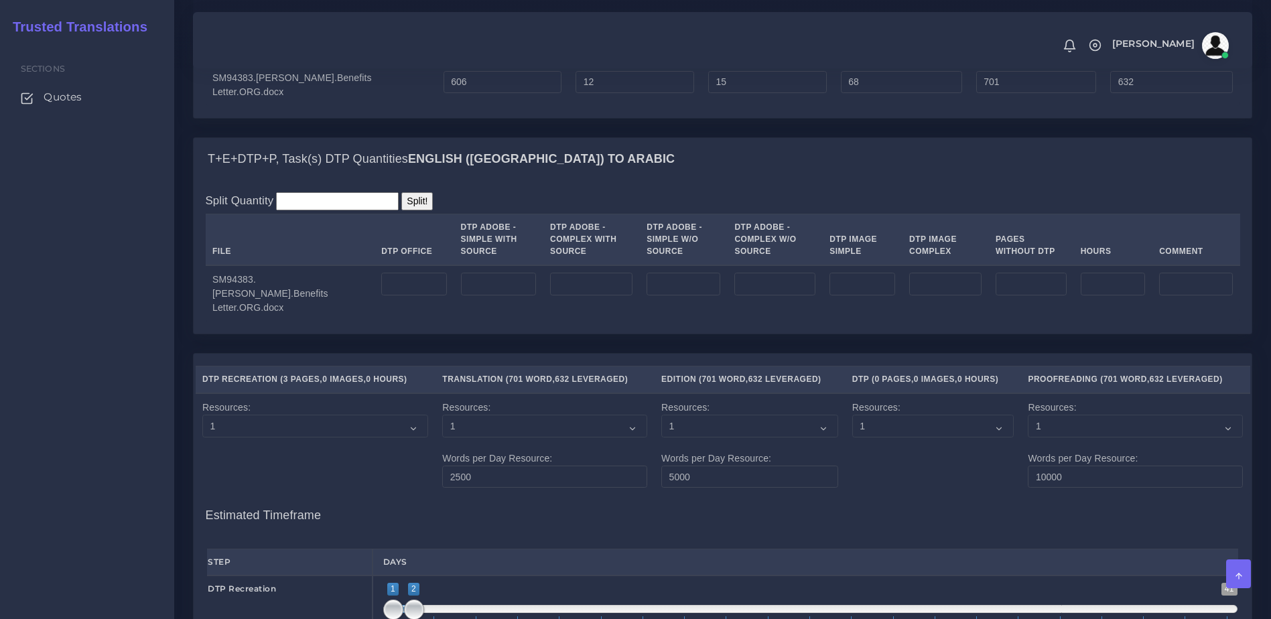
scroll to position [1340, 0]
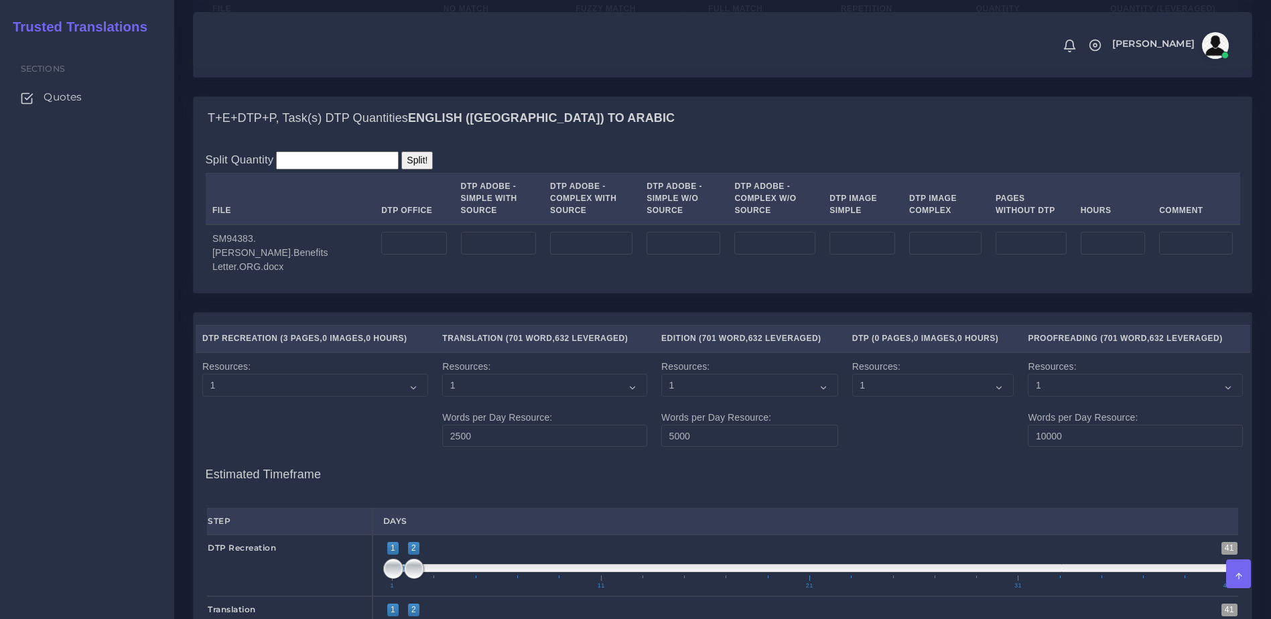
click at [389, 281] on td at bounding box center [413, 252] width 79 height 57
click at [385, 255] on input "number" at bounding box center [413, 243] width 65 height 23
type input "3"
click at [391, 281] on td "3" at bounding box center [413, 252] width 79 height 57
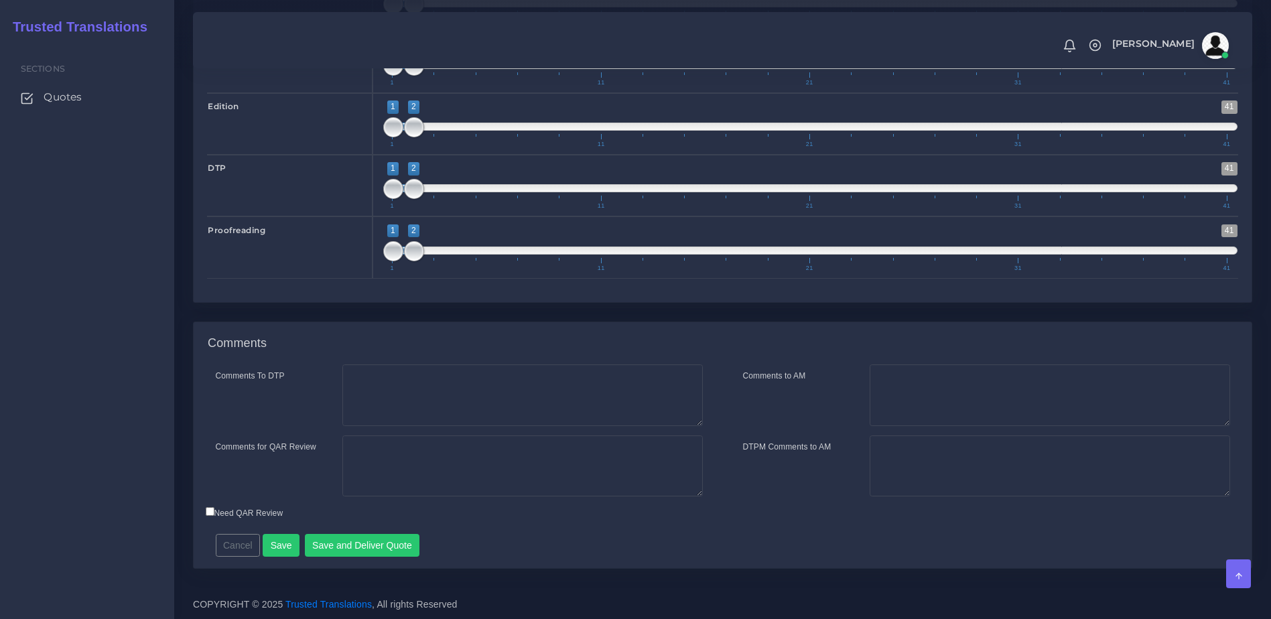
scroll to position [1920, 0]
click at [337, 557] on button "Save and Deliver Quote" at bounding box center [362, 545] width 115 height 23
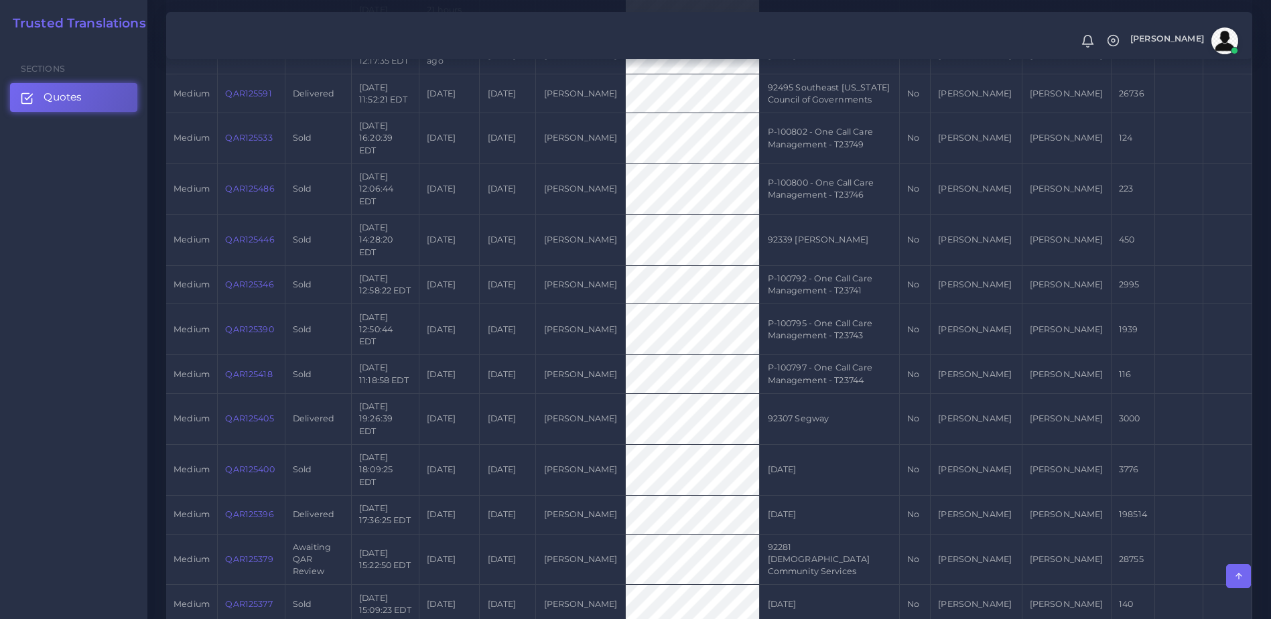
scroll to position [615, 0]
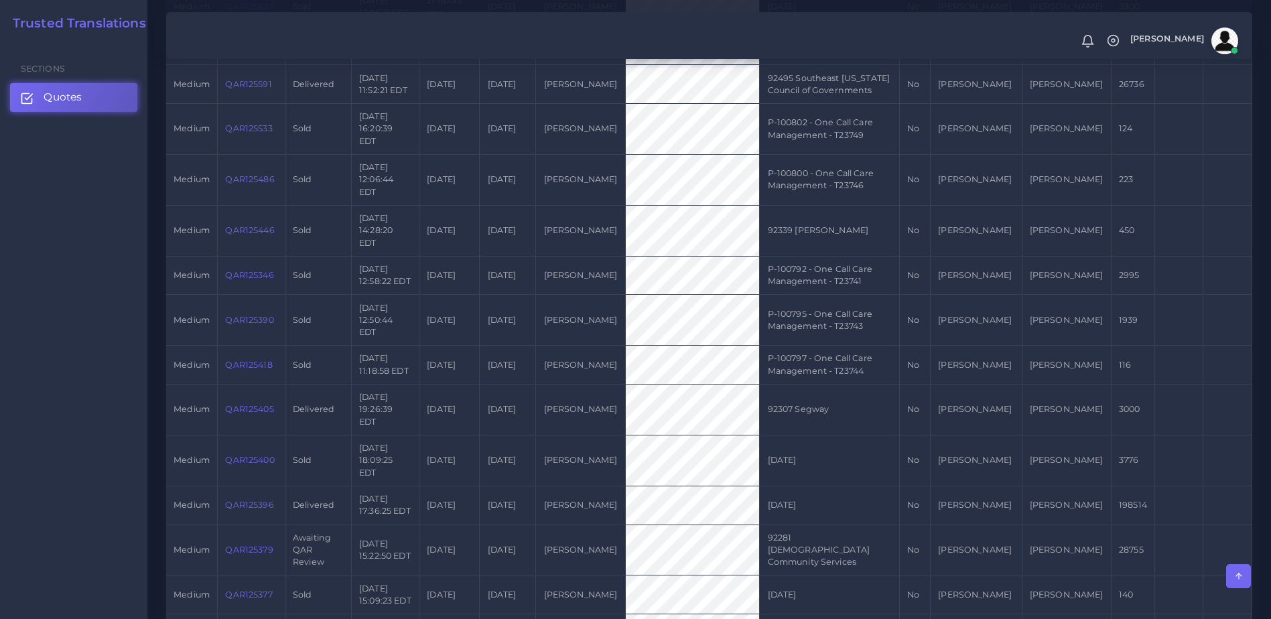
click at [261, 525] on td "QAR125379" at bounding box center [252, 550] width 68 height 51
click at [248, 545] on link "QAR125379" at bounding box center [249, 550] width 48 height 10
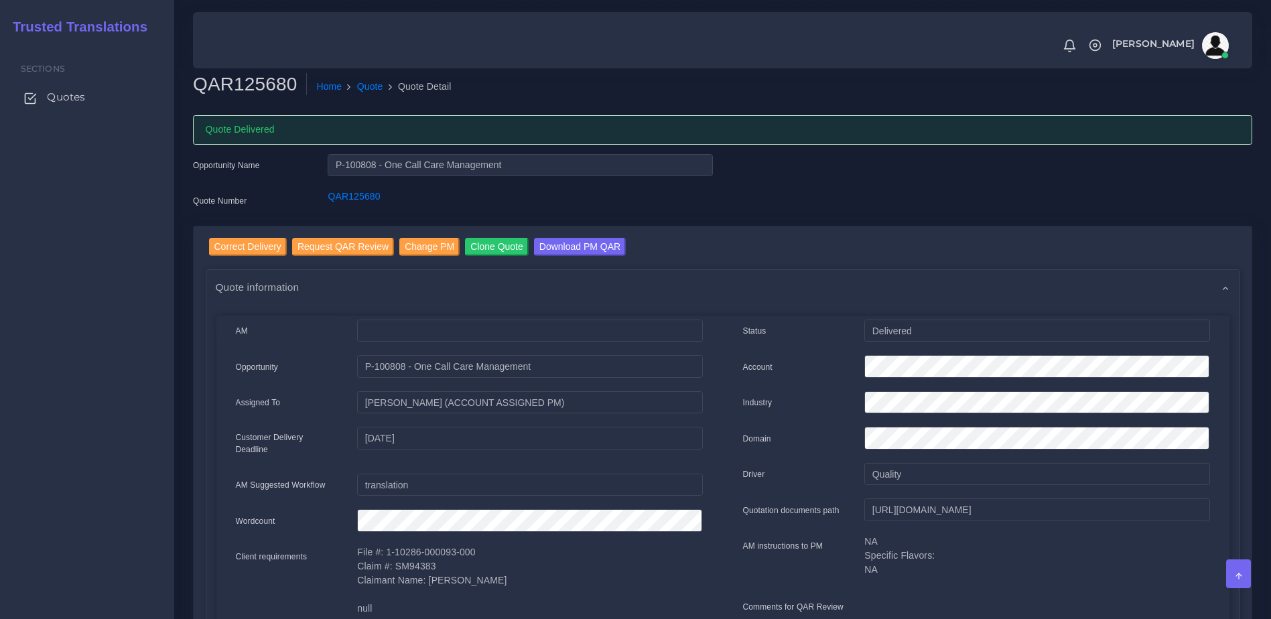
click at [76, 92] on span "Quotes" at bounding box center [66, 97] width 38 height 15
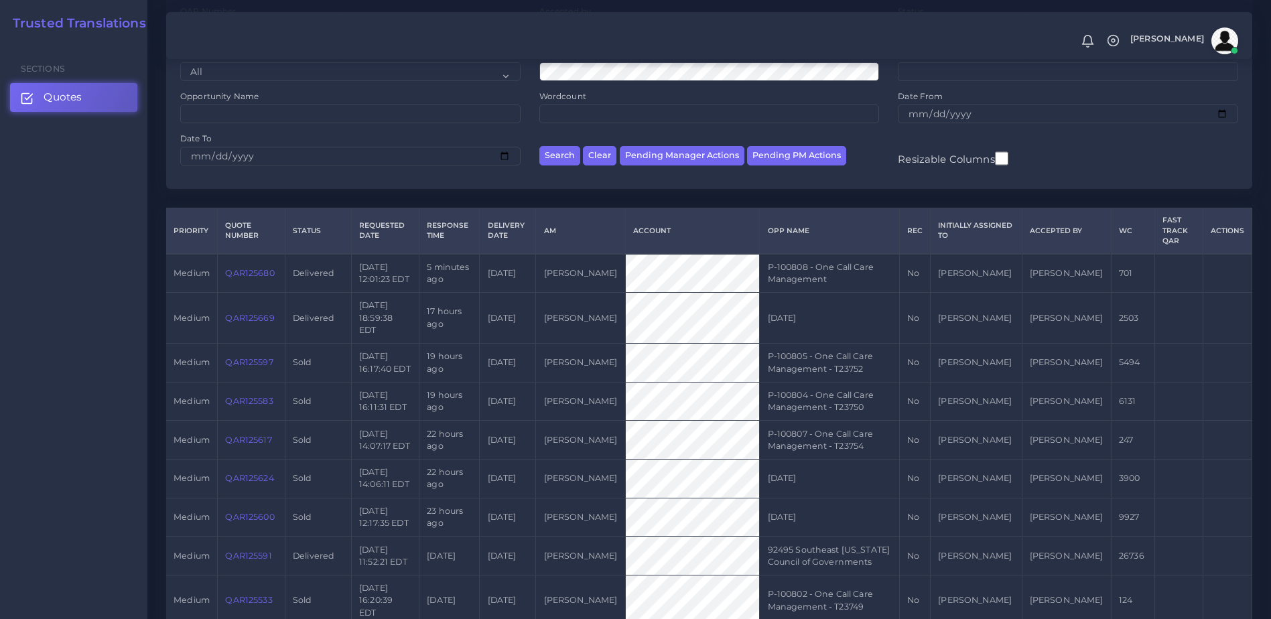
scroll to position [171, 0]
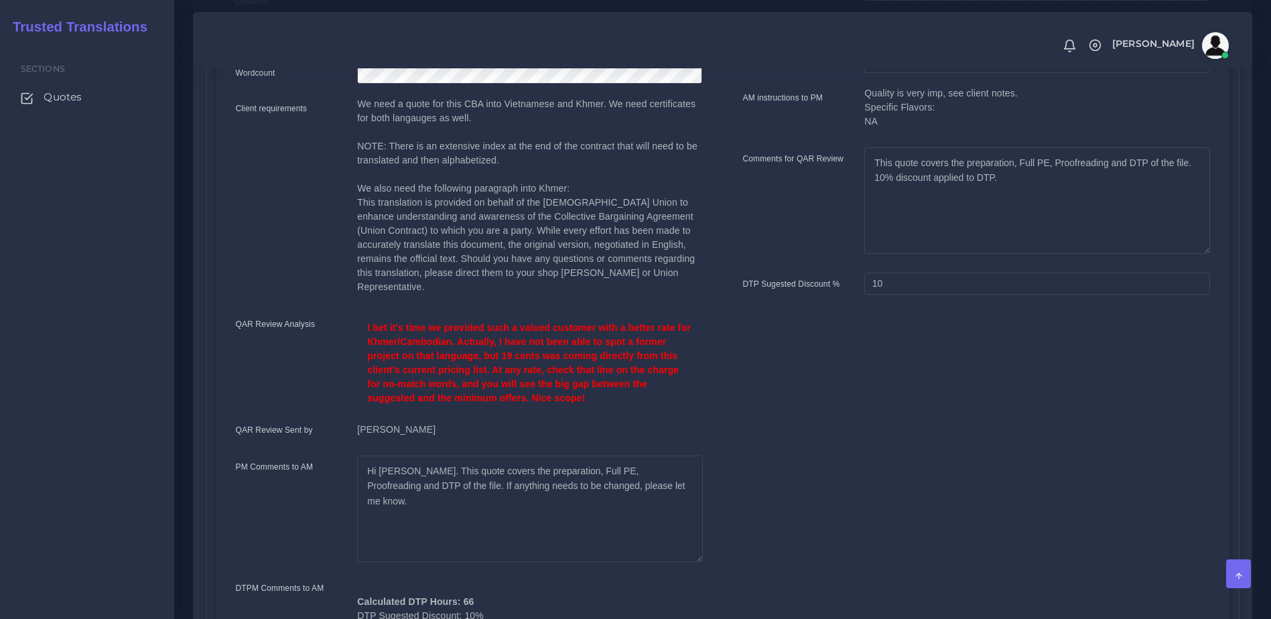
scroll to position [405, 0]
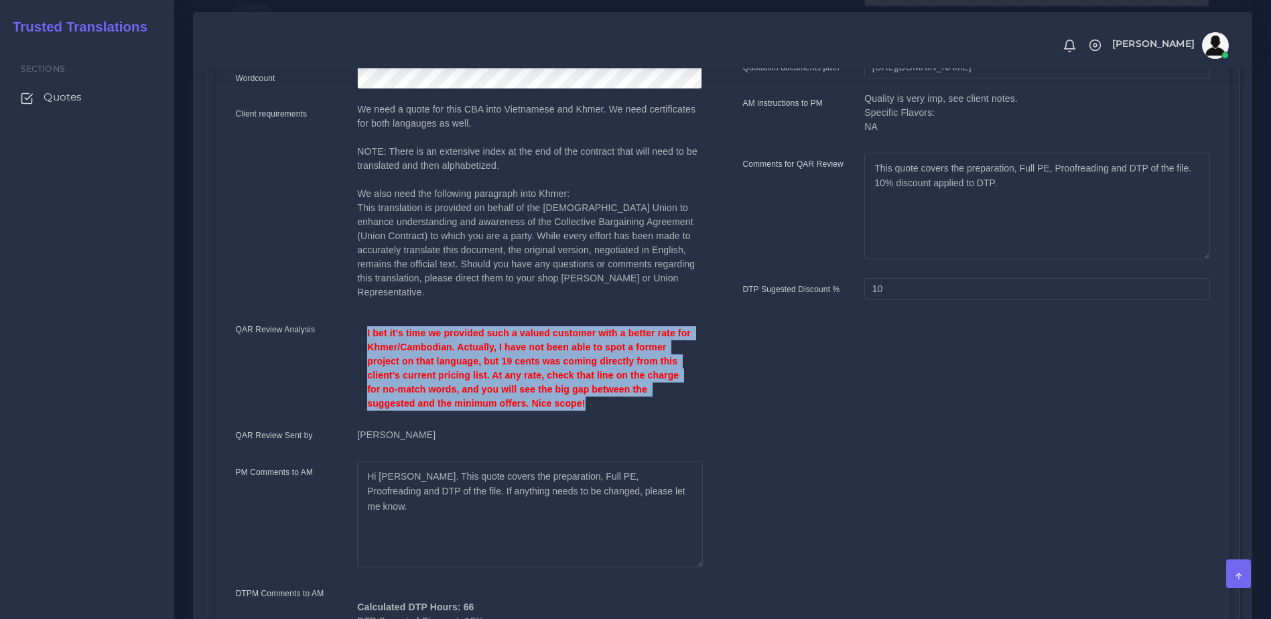
drag, startPoint x: 545, startPoint y: 381, endPoint x: 355, endPoint y: 311, distance: 202.6
click at [355, 318] on div "I bet it's time we provided such a valued customer with a better rate for Khmer…" at bounding box center [529, 368] width 365 height 100
copy p "I bet it's time we provided such a valued customer with a better rate for Khmer…"
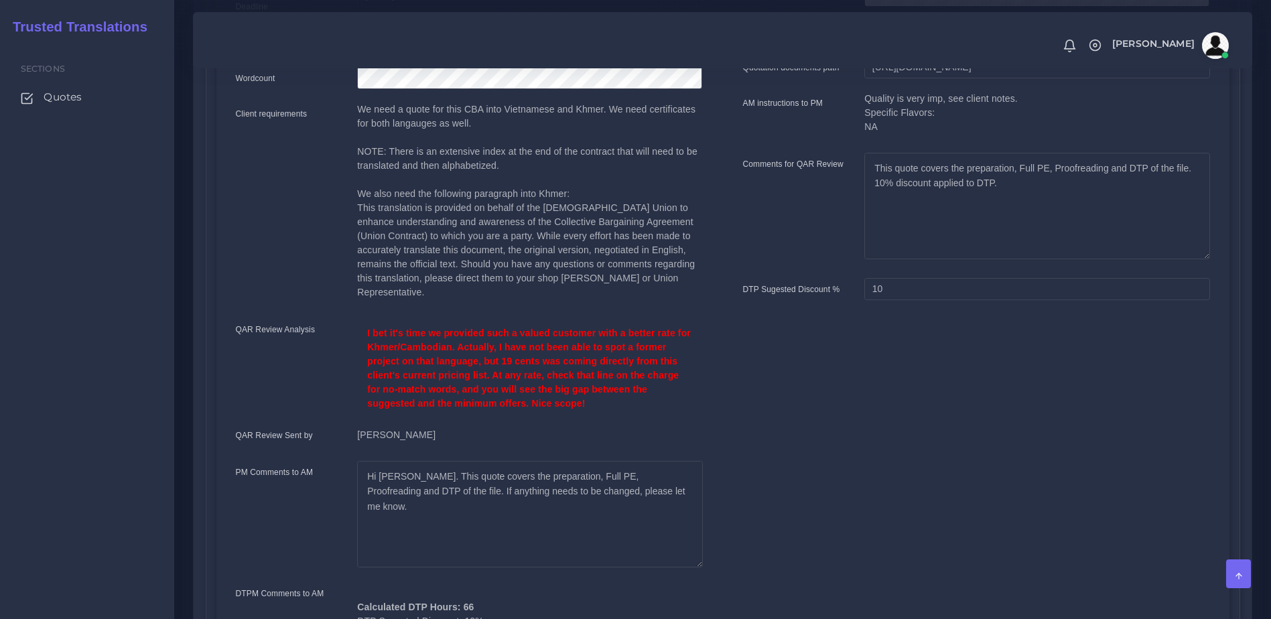
click at [772, 386] on div "Status Sold Account Industry Domain 10" at bounding box center [976, 339] width 507 height 924
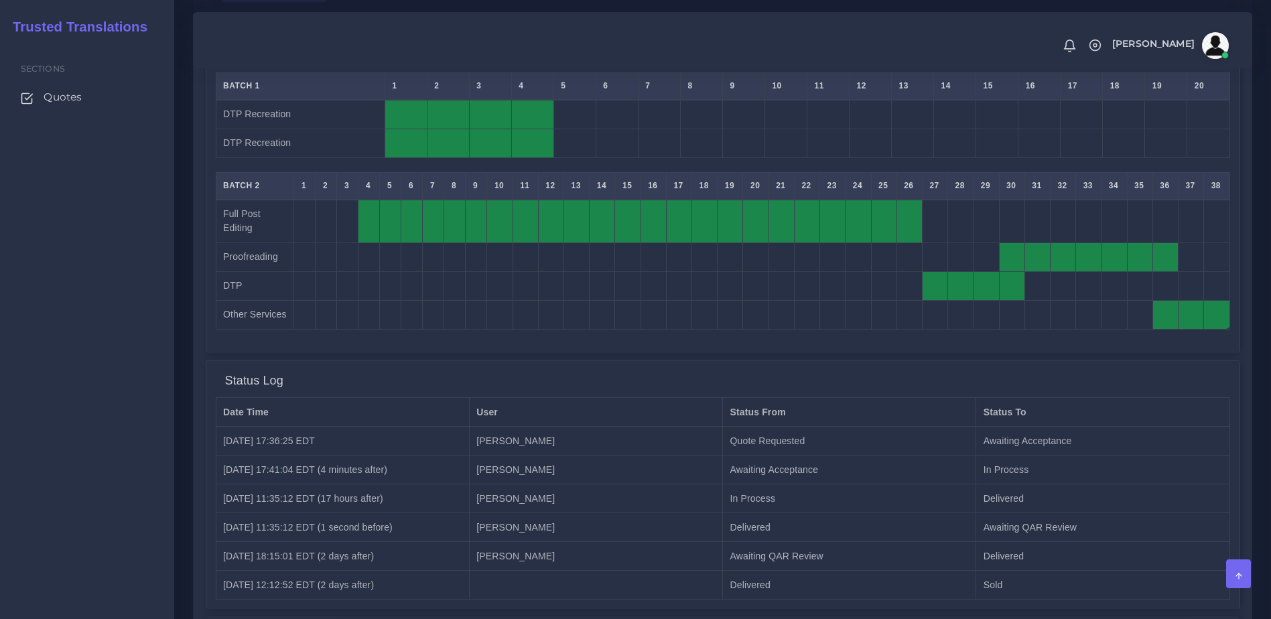
scroll to position [1589, 0]
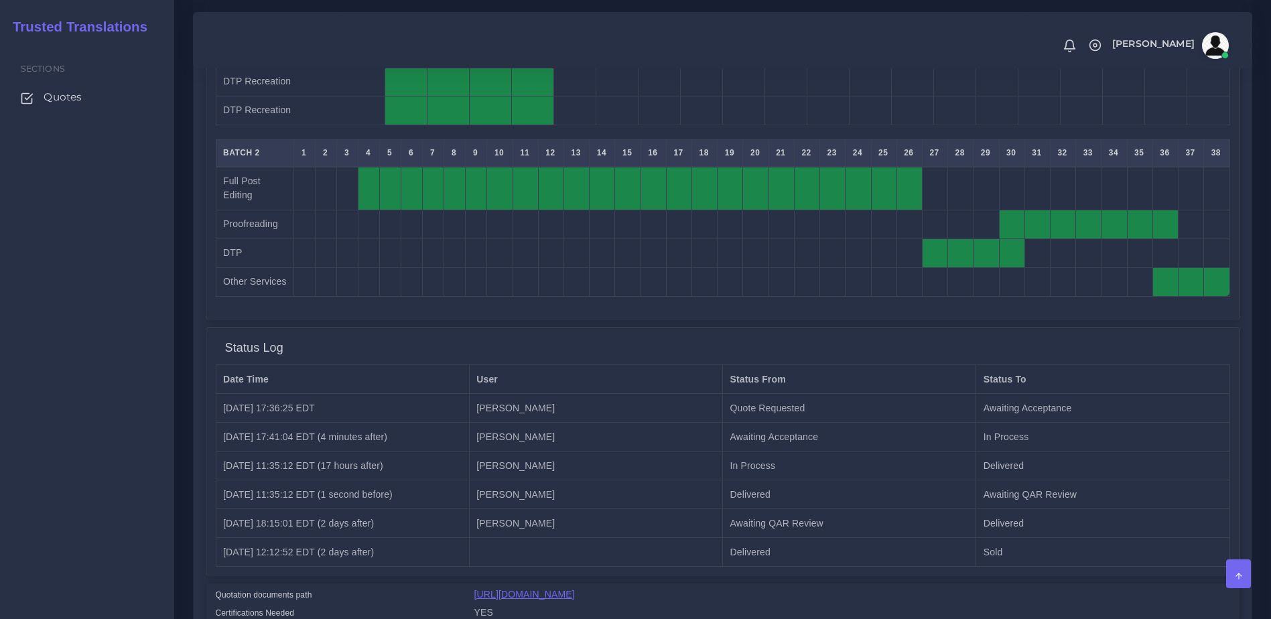
click at [575, 589] on link "https://workdrive.zoho.com/fgoh3e43b1a1fe2124b65bedd7c3c51a0e040/teams/fgoh3e43…" at bounding box center [524, 594] width 100 height 11
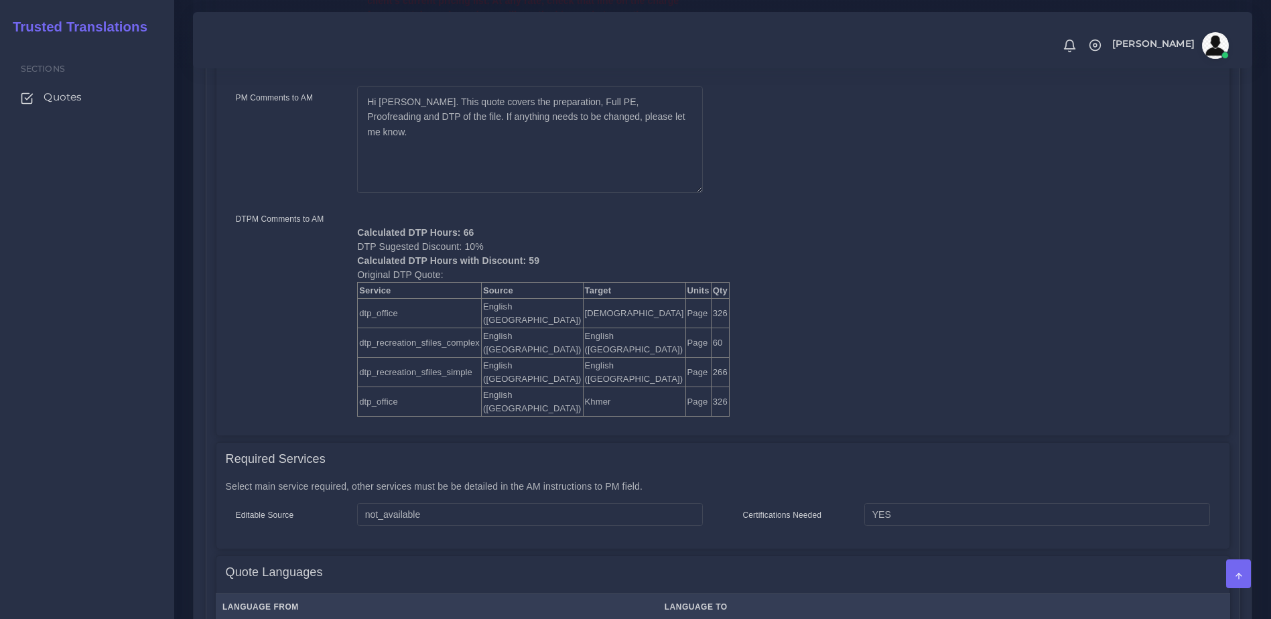
scroll to position [757, 0]
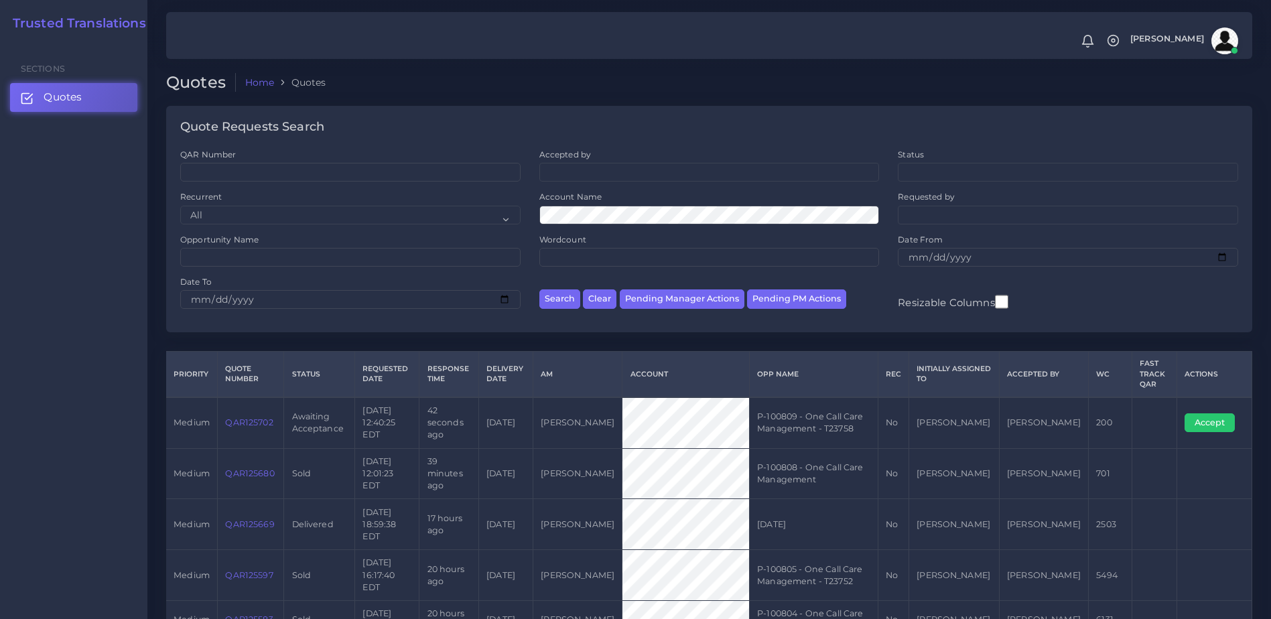
click at [245, 419] on link "QAR125702" at bounding box center [249, 422] width 48 height 10
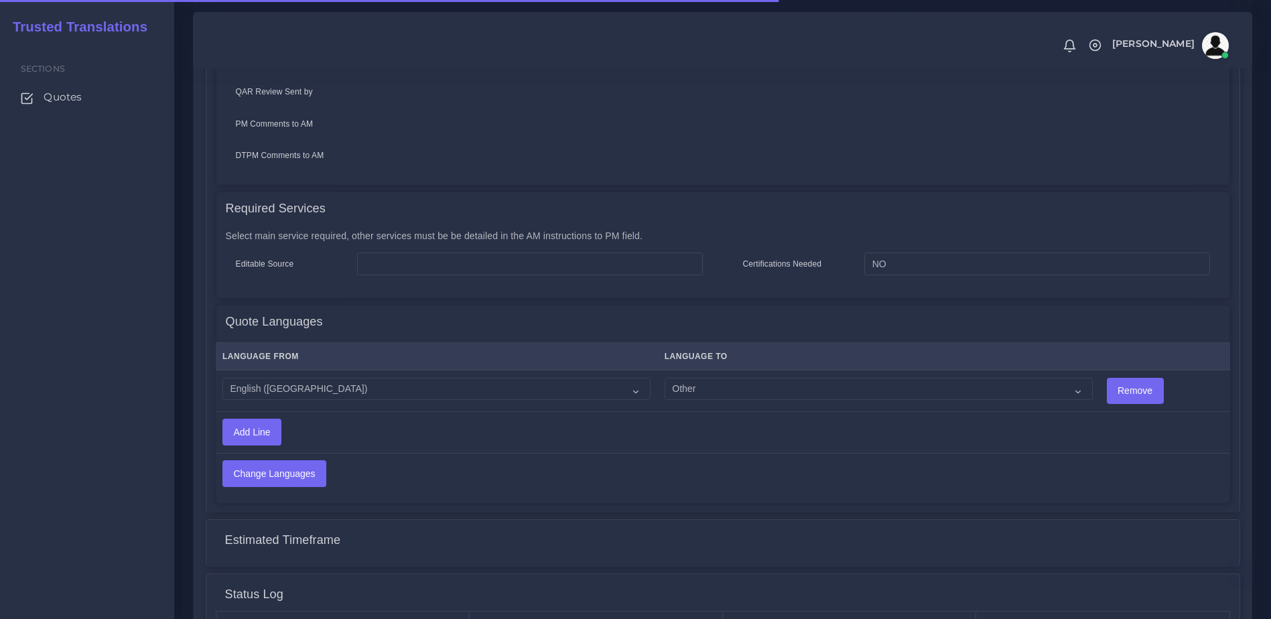
scroll to position [549, 0]
click at [679, 382] on select "Acoli Afar Afrikaans Akan Akateko Albanian American Sign Language (ASL) Amharic…" at bounding box center [879, 387] width 428 height 23
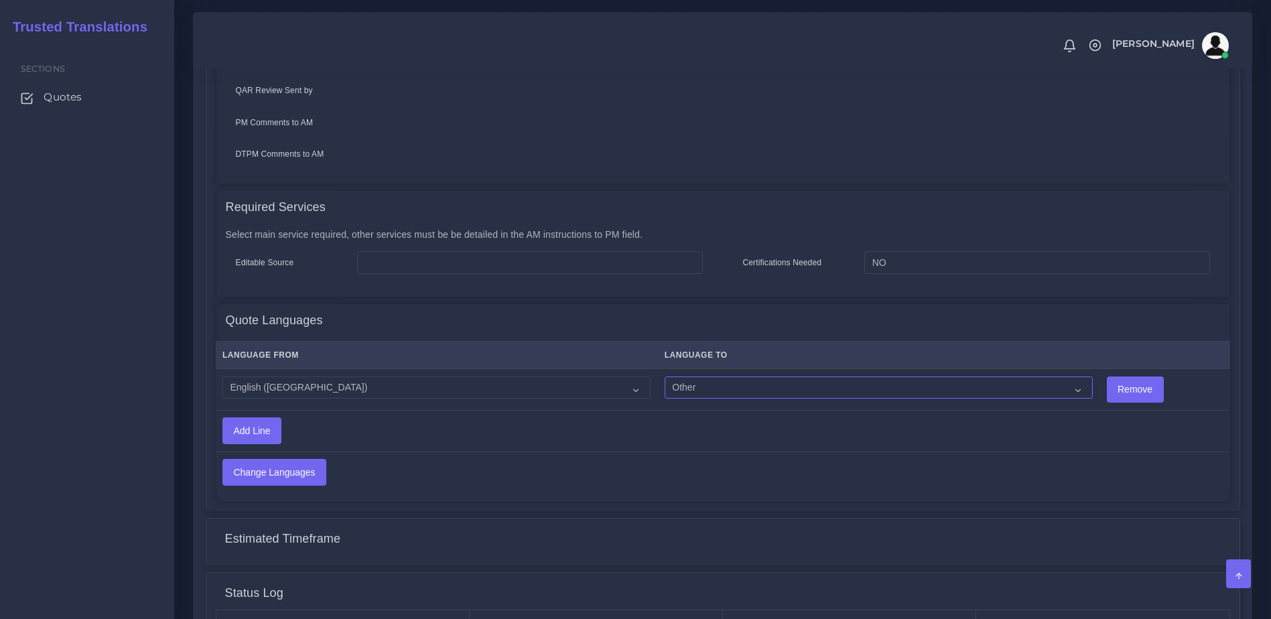
select select "53"
click at [665, 376] on select "Acoli Afar Afrikaans Akan Akateko Albanian American Sign Language (ASL) Amharic…" at bounding box center [879, 387] width 428 height 23
click at [282, 464] on input "Change Languages" at bounding box center [274, 472] width 102 height 25
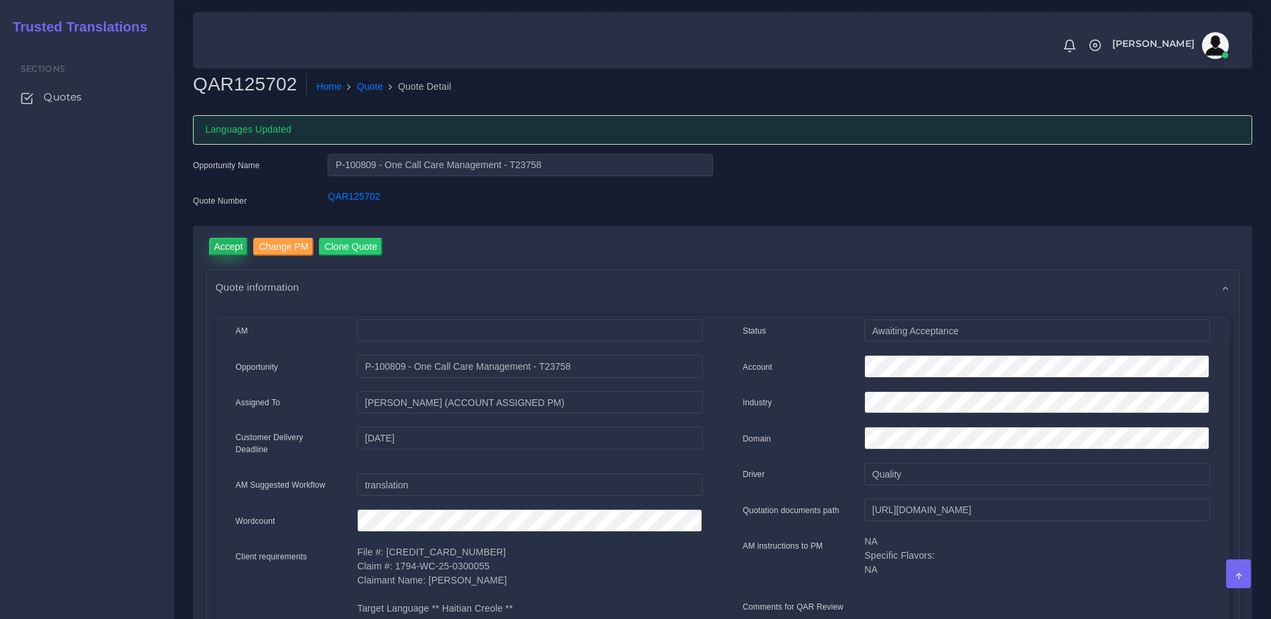
click at [216, 247] on input "Accept" at bounding box center [229, 247] width 40 height 18
click at [393, 245] on button "Prepare Quote" at bounding box center [379, 247] width 72 height 18
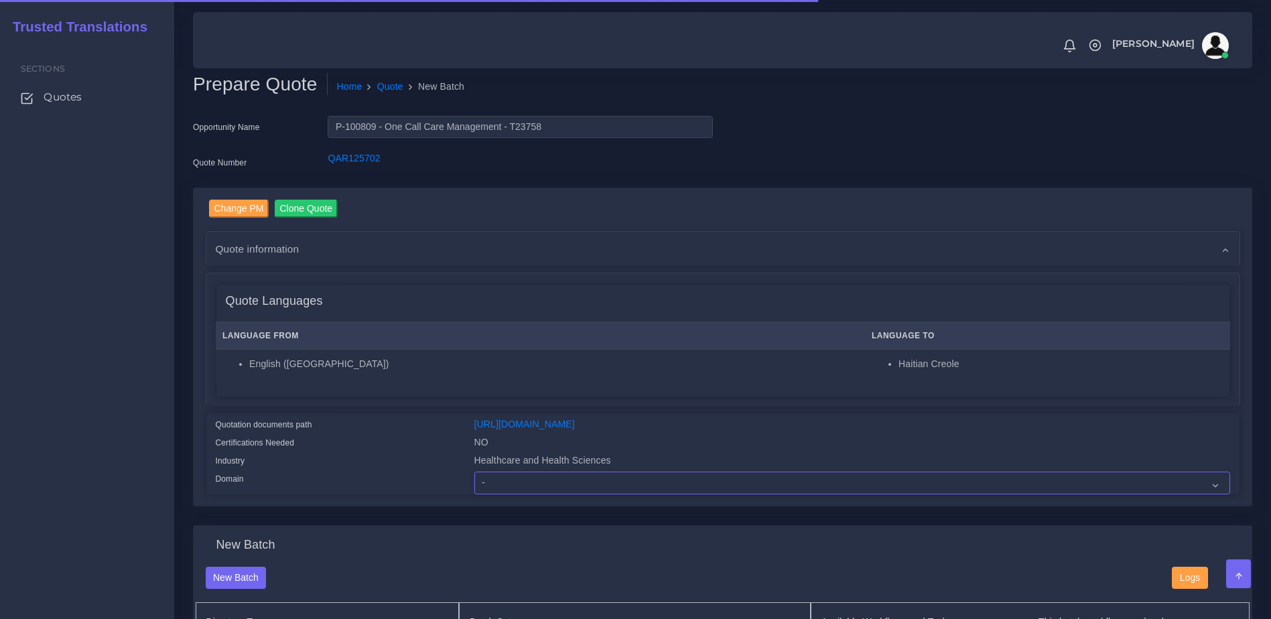
click at [531, 494] on select "- Advertising and Media Agriculture, Forestry and Fishing Architecture, Buildin…" at bounding box center [852, 483] width 756 height 23
select select "Healthcare and Health Sciences"
click at [474, 482] on select "- Advertising and Media Agriculture, Forestry and Fishing Architecture, Buildin…" at bounding box center [852, 483] width 756 height 23
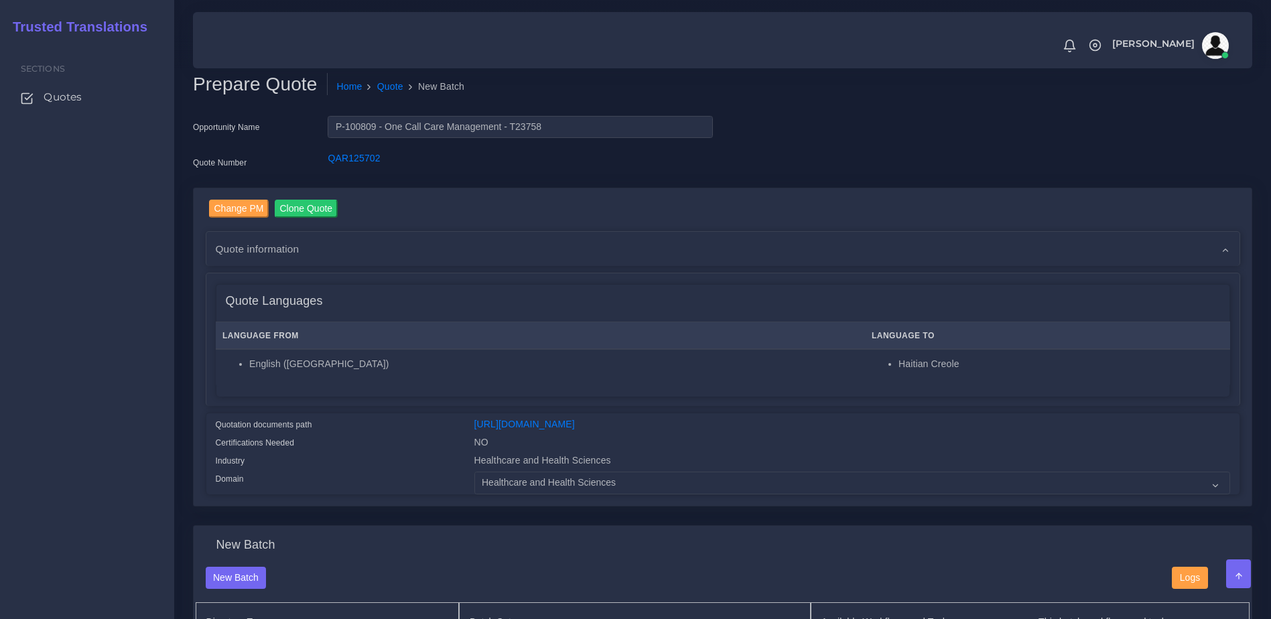
click at [342, 426] on div "Quotation documents path" at bounding box center [335, 426] width 259 height 18
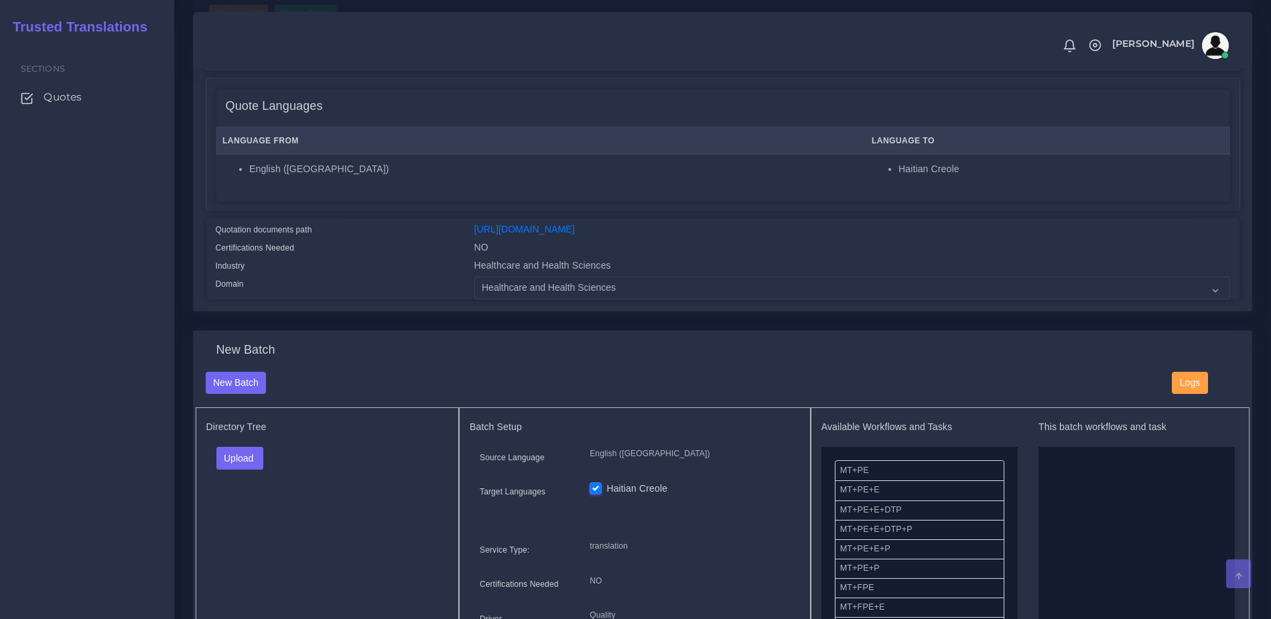
scroll to position [226, 0]
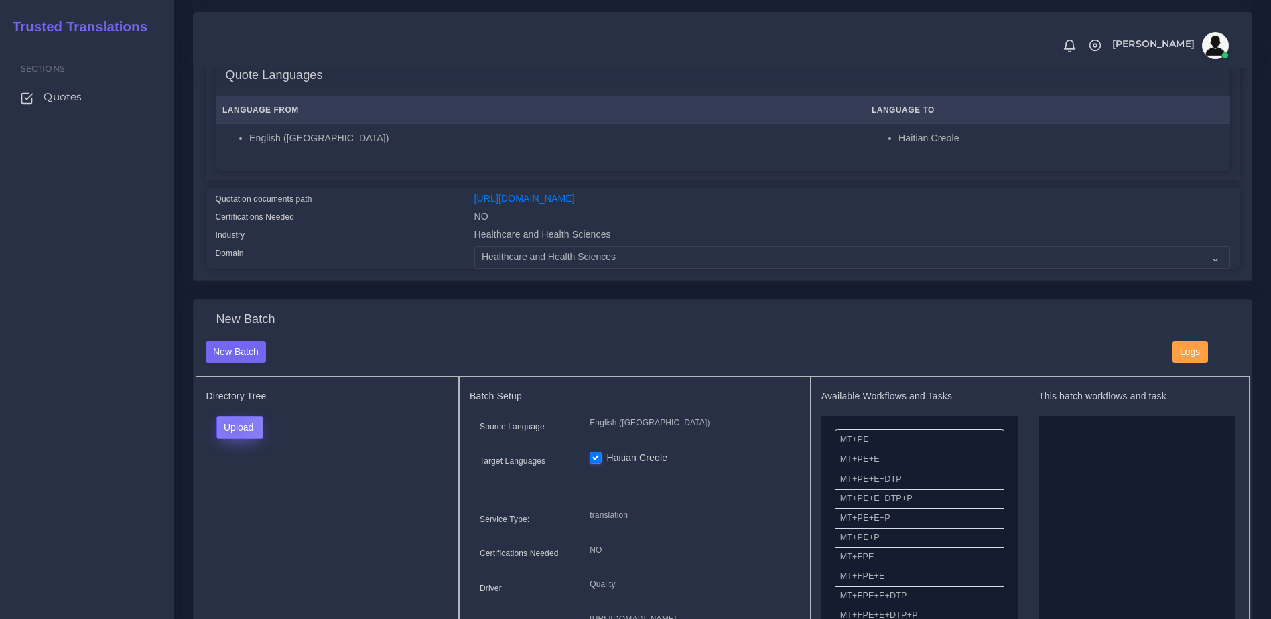
click at [232, 439] on button "Upload" at bounding box center [240, 427] width 48 height 23
click at [247, 482] on label "Files" at bounding box center [263, 478] width 92 height 17
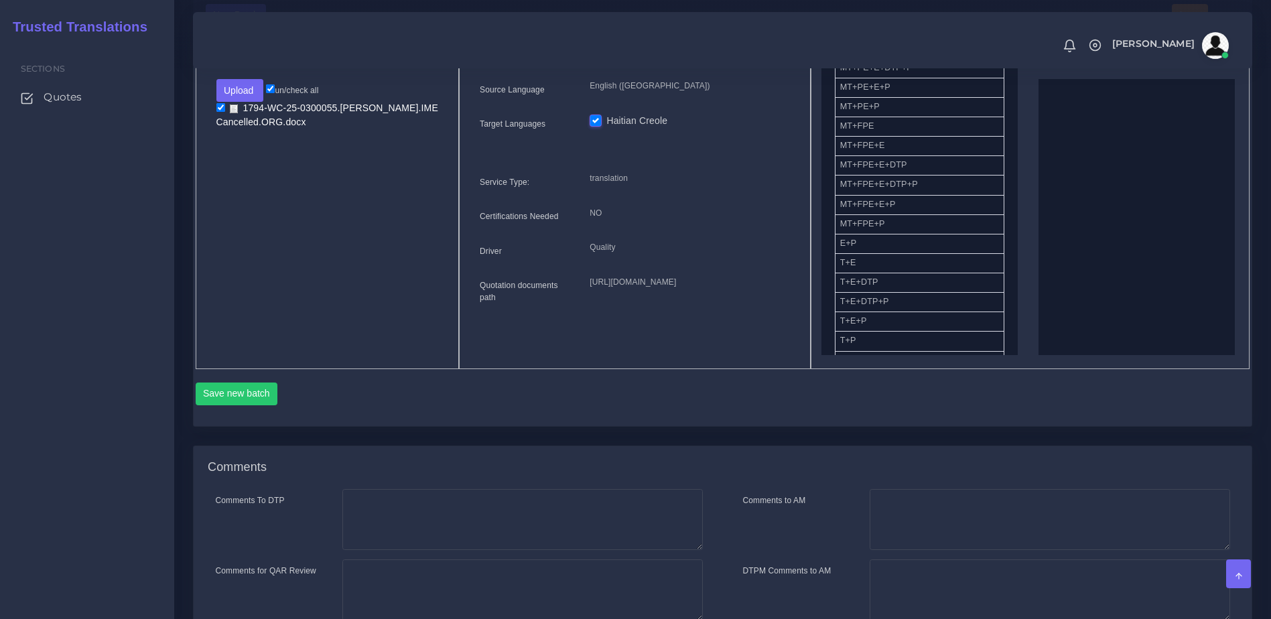
scroll to position [164, 0]
drag, startPoint x: 856, startPoint y: 263, endPoint x: 1067, endPoint y: 227, distance: 214.0
click at [242, 405] on button "Save new batch" at bounding box center [237, 393] width 82 height 23
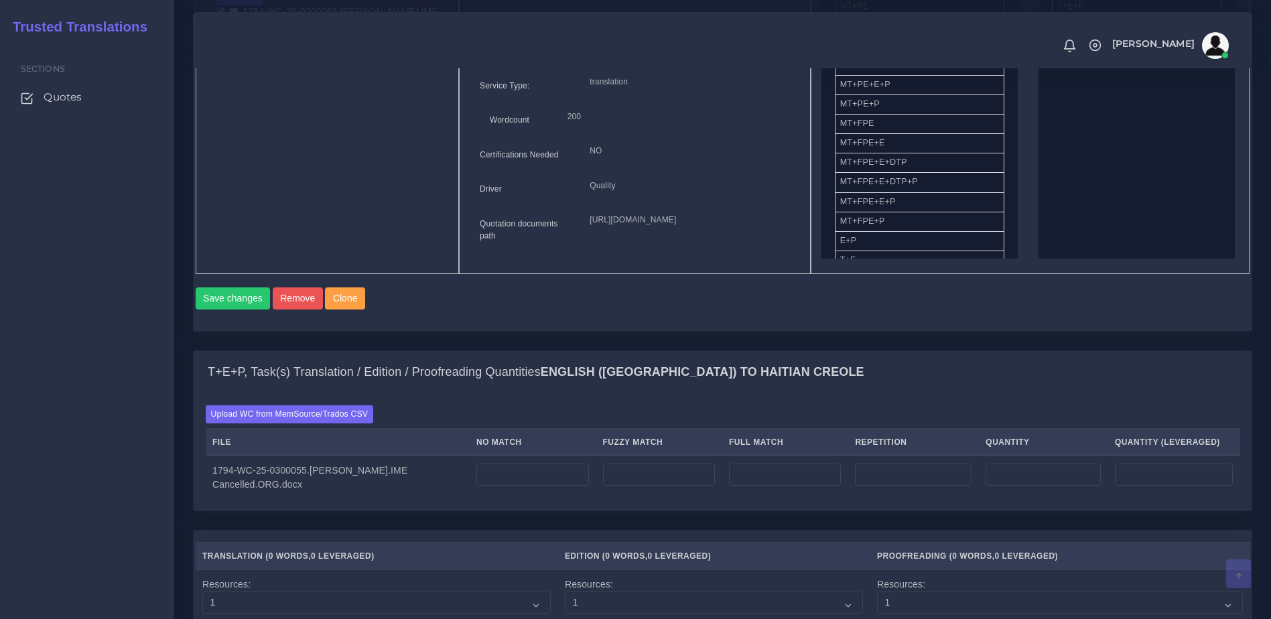
scroll to position [874, 0]
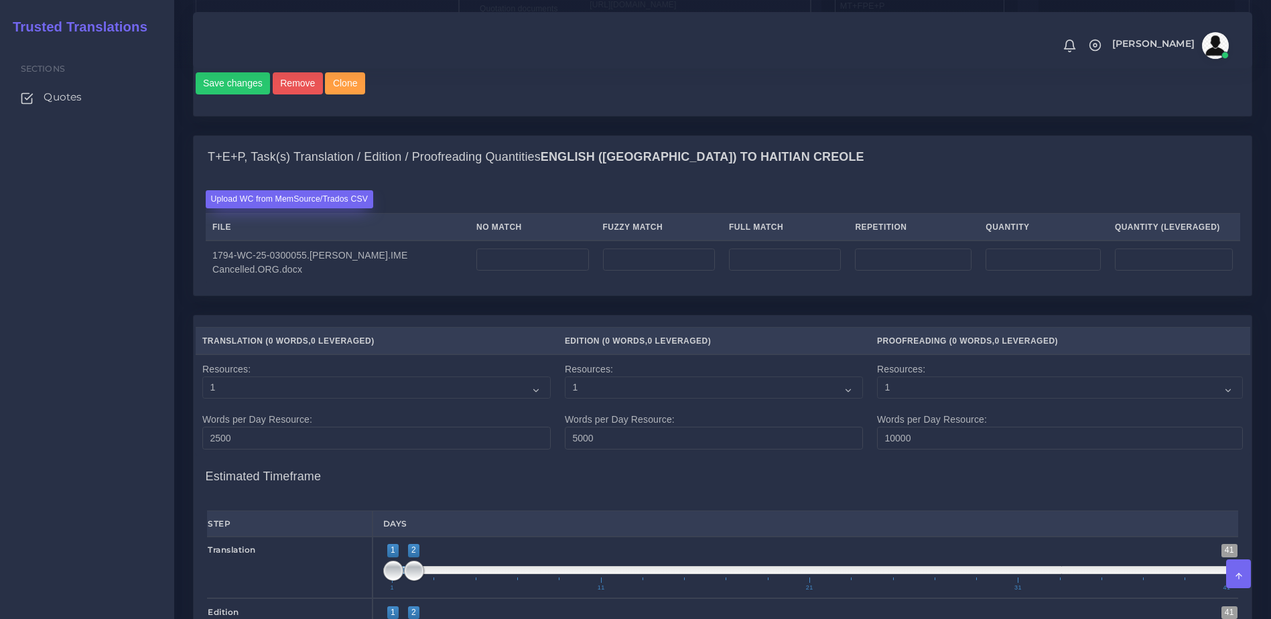
click at [332, 208] on label "Upload WC from MemSource/Trados CSV" at bounding box center [290, 199] width 168 height 18
click at [0, 0] on input "Upload WC from MemSource/Trados CSV" at bounding box center [0, 0] width 0 height 0
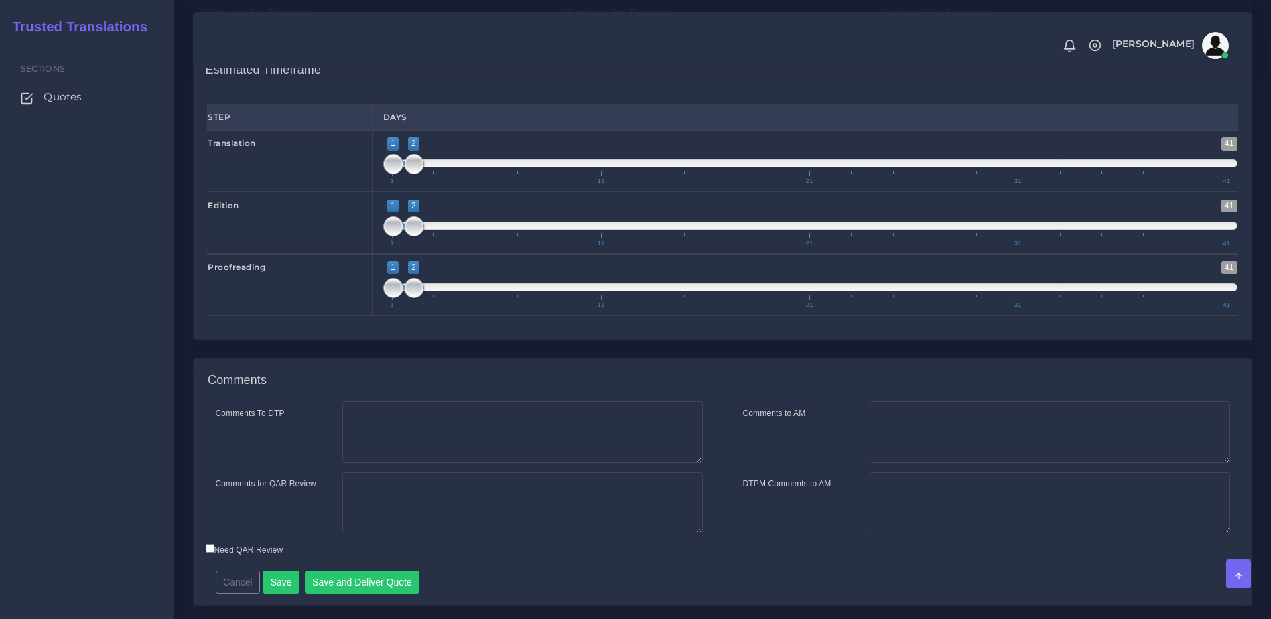
scroll to position [1409, 0]
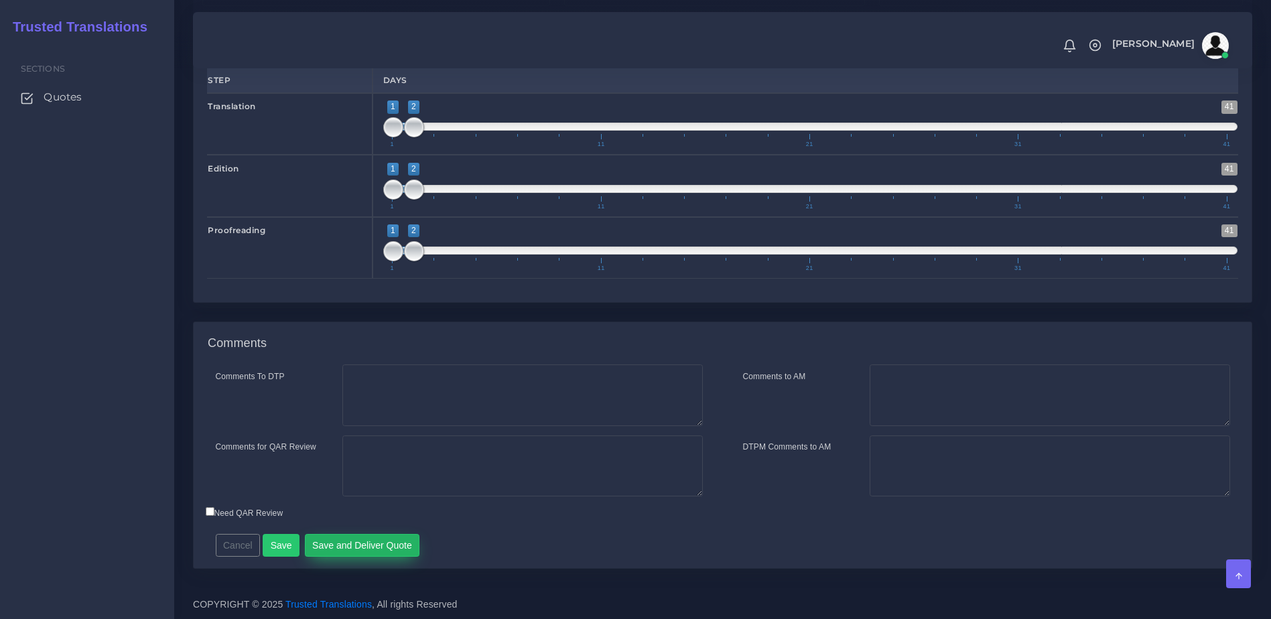
click at [388, 549] on button "Save and Deliver Quote" at bounding box center [362, 545] width 115 height 23
click at [985, 547] on div "Comments To DTP Comments for QAR Review Cancel" at bounding box center [723, 466] width 1058 height 204
